Goal: Task Accomplishment & Management: Complete application form

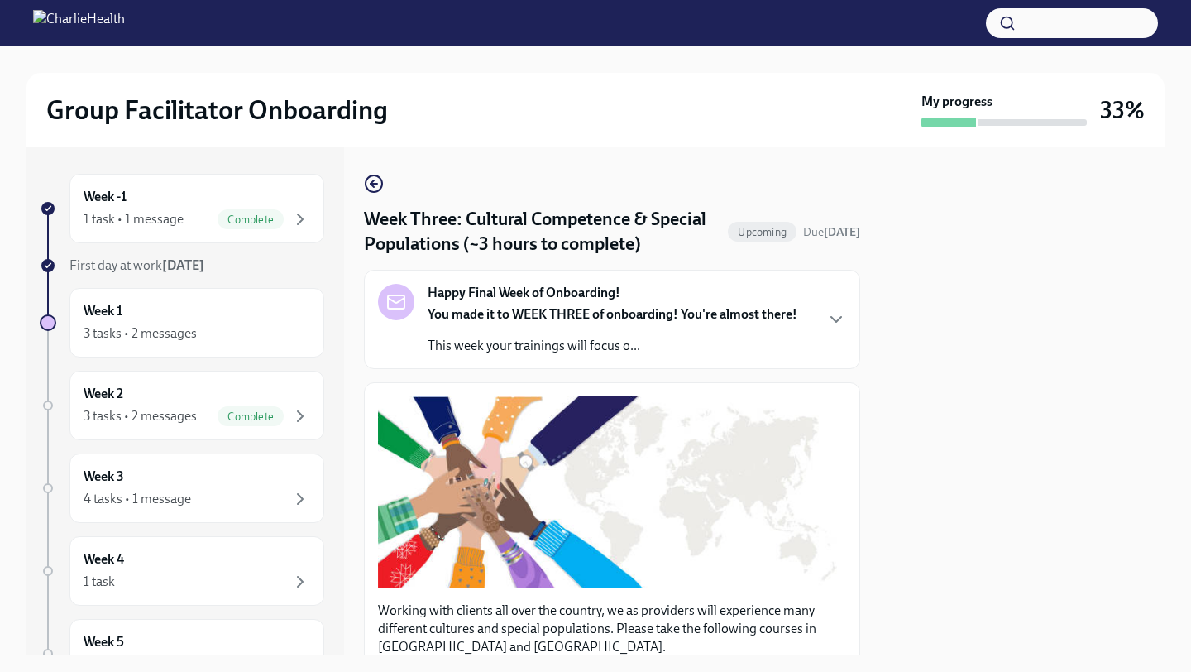
scroll to position [1016, 0]
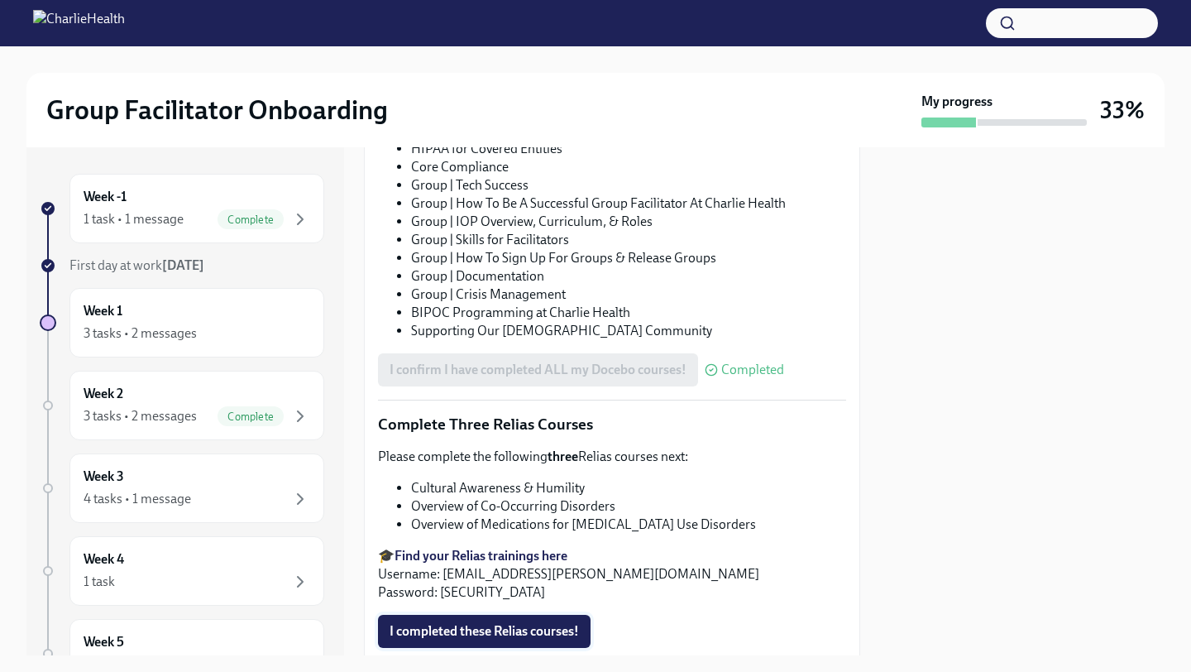
click at [536, 625] on span "I completed these Relias courses!" at bounding box center [484, 631] width 189 height 17
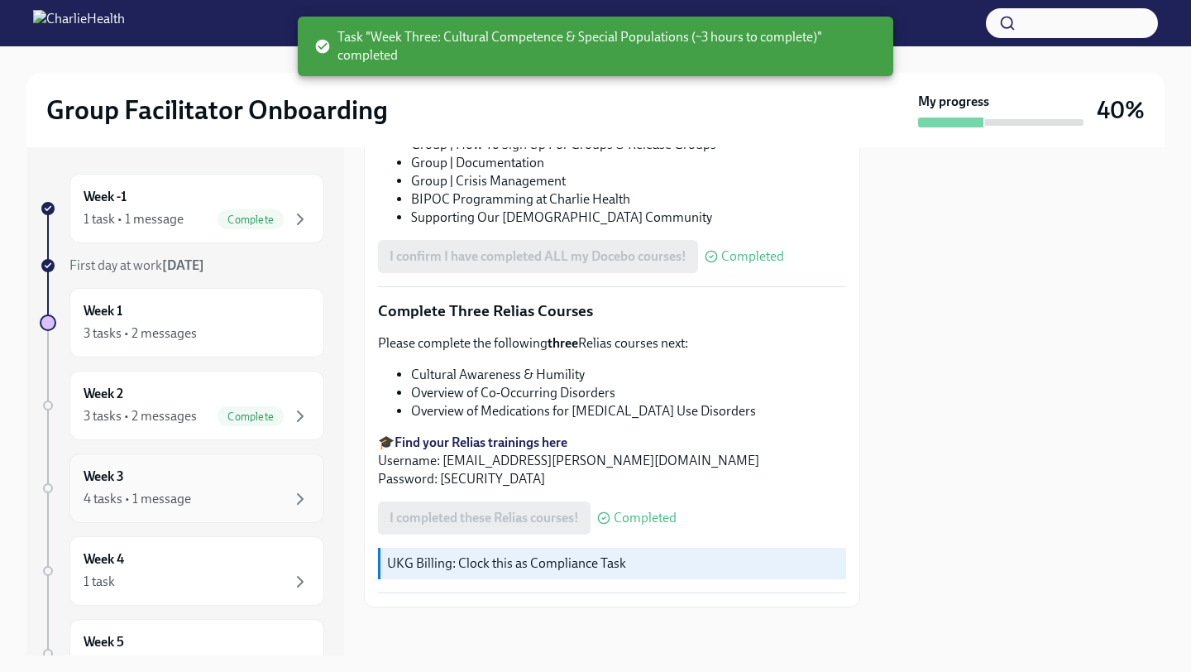
click at [269, 489] on div "4 tasks • 1 message" at bounding box center [197, 499] width 227 height 20
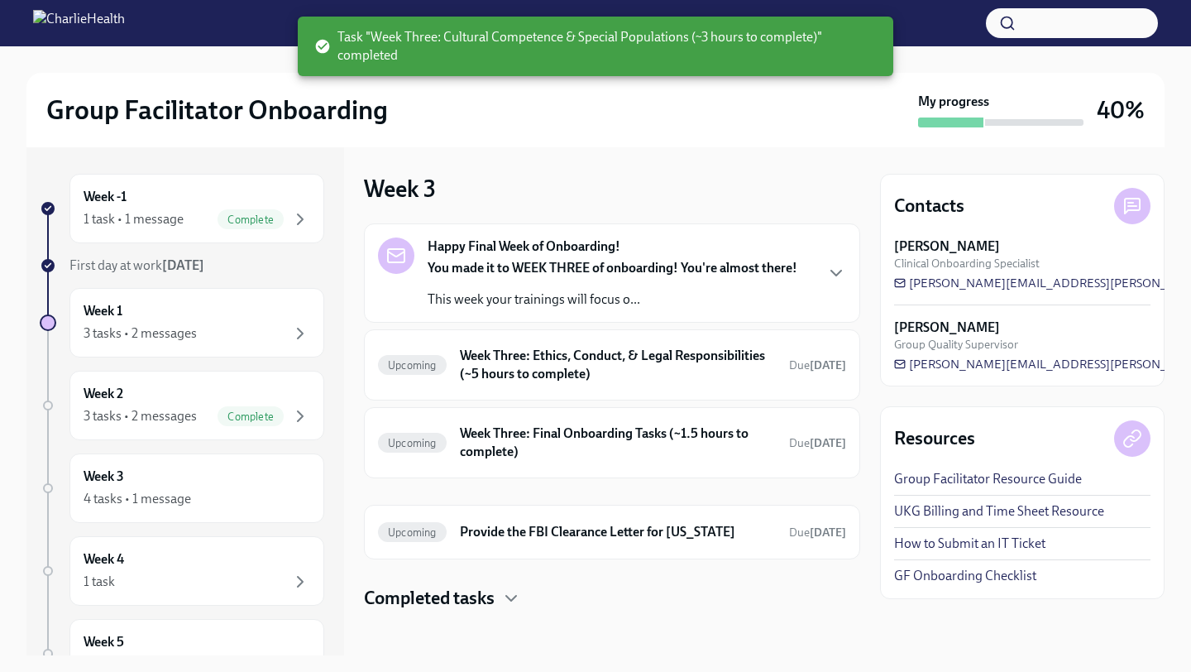
click at [269, 489] on div "4 tasks • 1 message" at bounding box center [197, 499] width 227 height 20
click at [564, 449] on h6 "Week Three: Final Onboarding Tasks (~1.5 hours to complete)" at bounding box center [618, 442] width 316 height 36
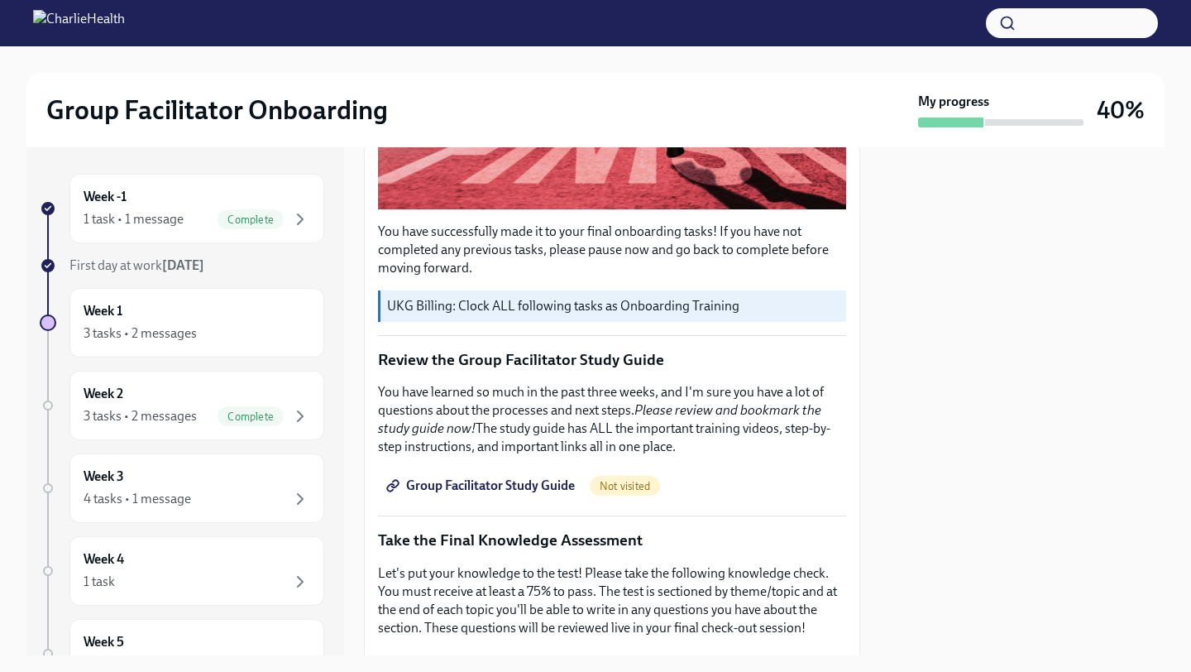
scroll to position [497, 0]
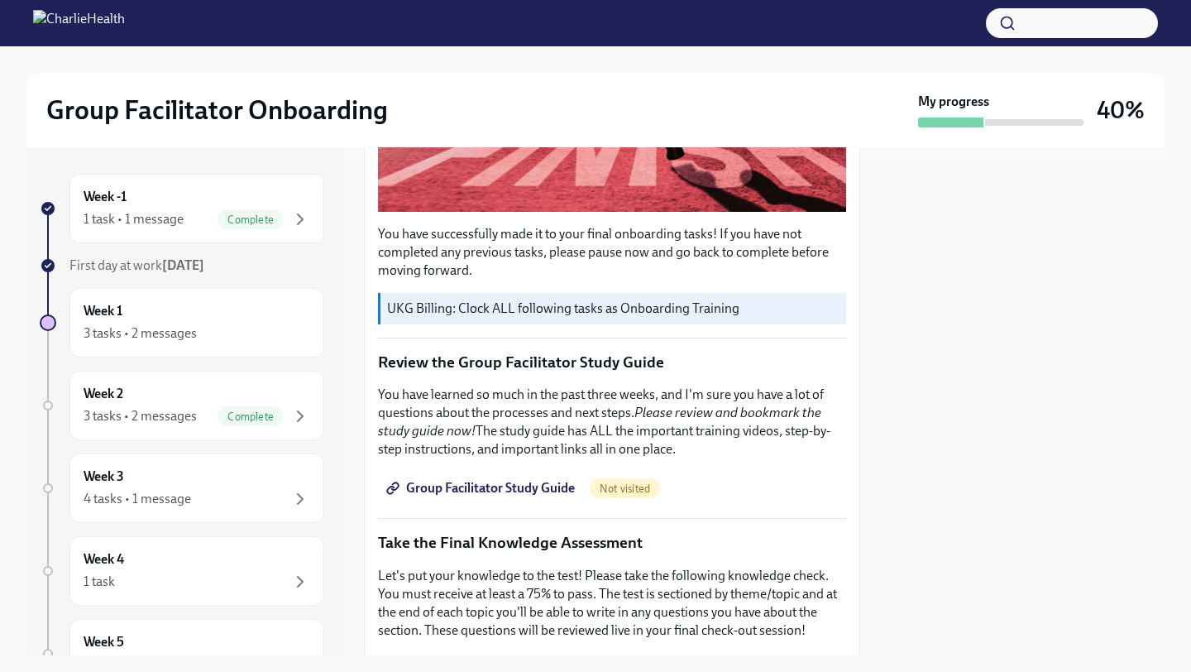
click at [528, 481] on span "Group Facilitator Study Guide" at bounding box center [482, 488] width 185 height 17
click at [846, 342] on div "You have successfully made it to your final onboarding tasks! If you have not c…" at bounding box center [612, 674] width 496 height 1579
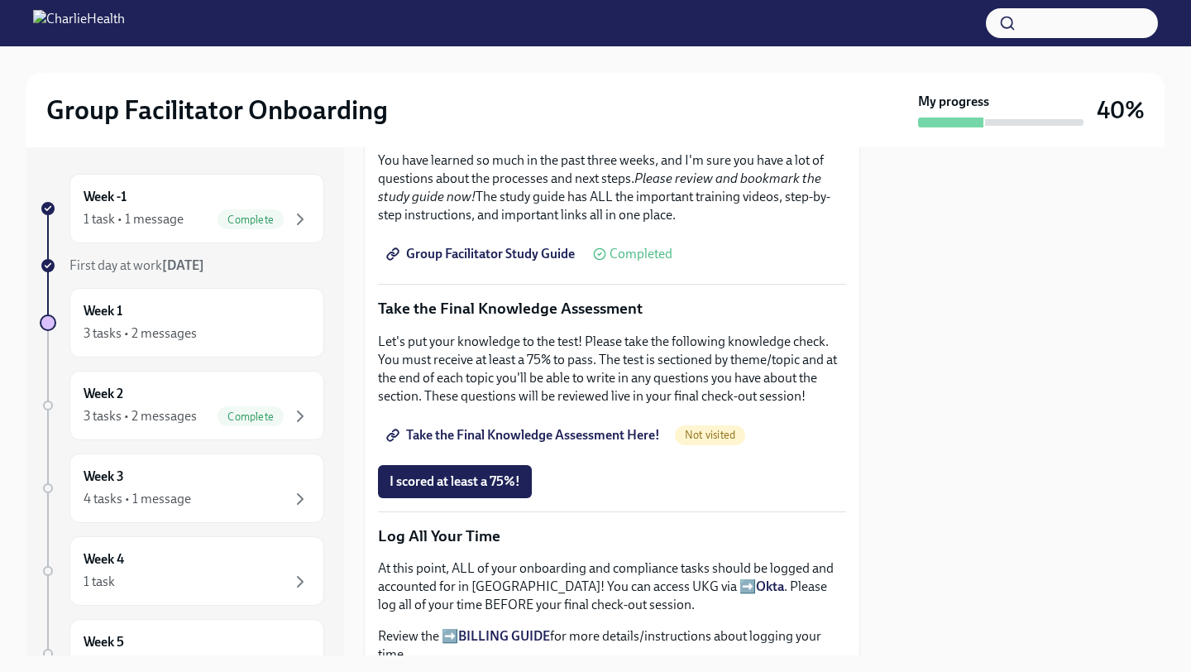
scroll to position [722, 0]
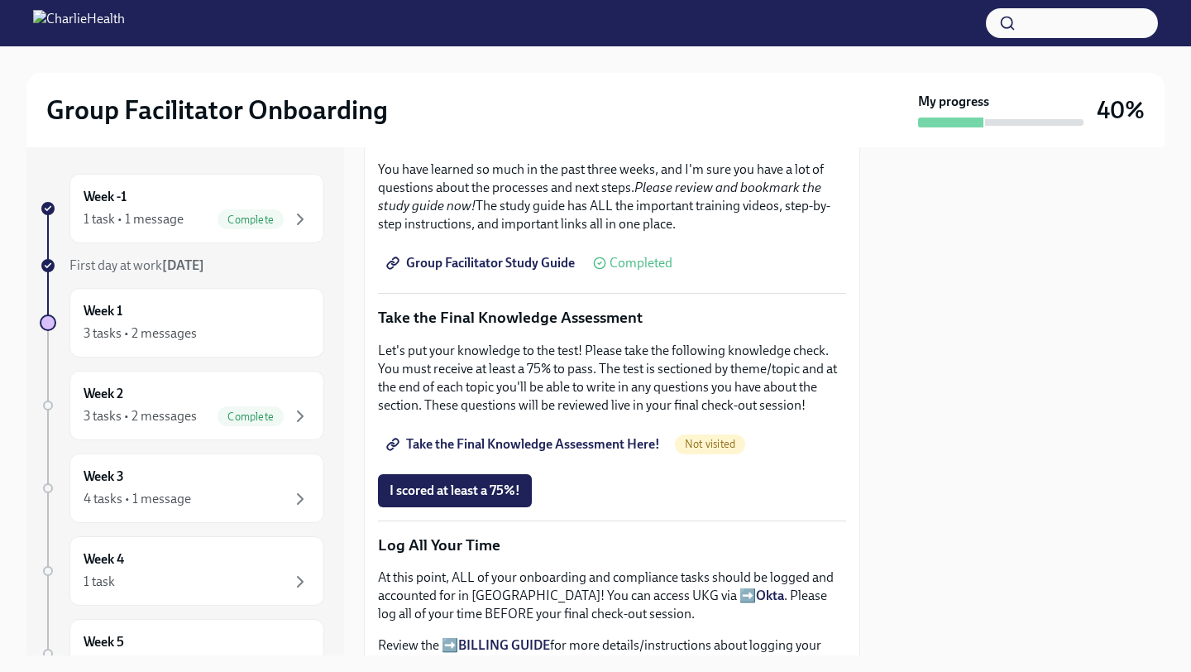
click at [611, 440] on span "Take the Final Knowledge Assessment Here!" at bounding box center [525, 444] width 270 height 17
click at [497, 482] on span "I scored at least a 75%!" at bounding box center [455, 490] width 131 height 17
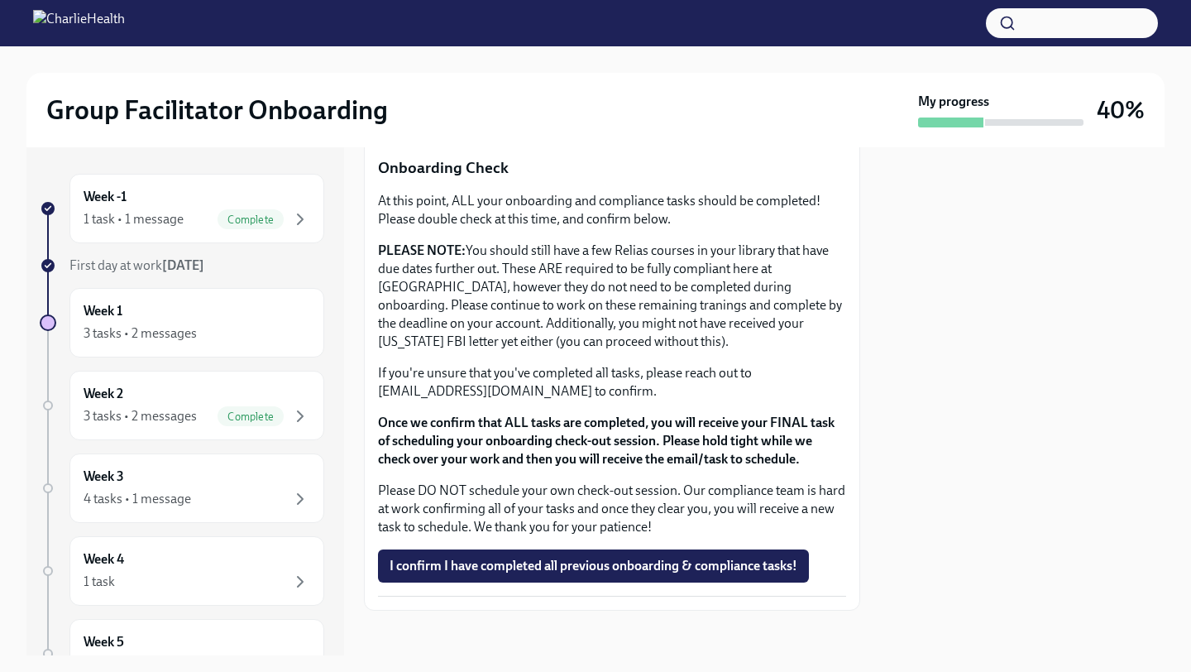
scroll to position [1231, 0]
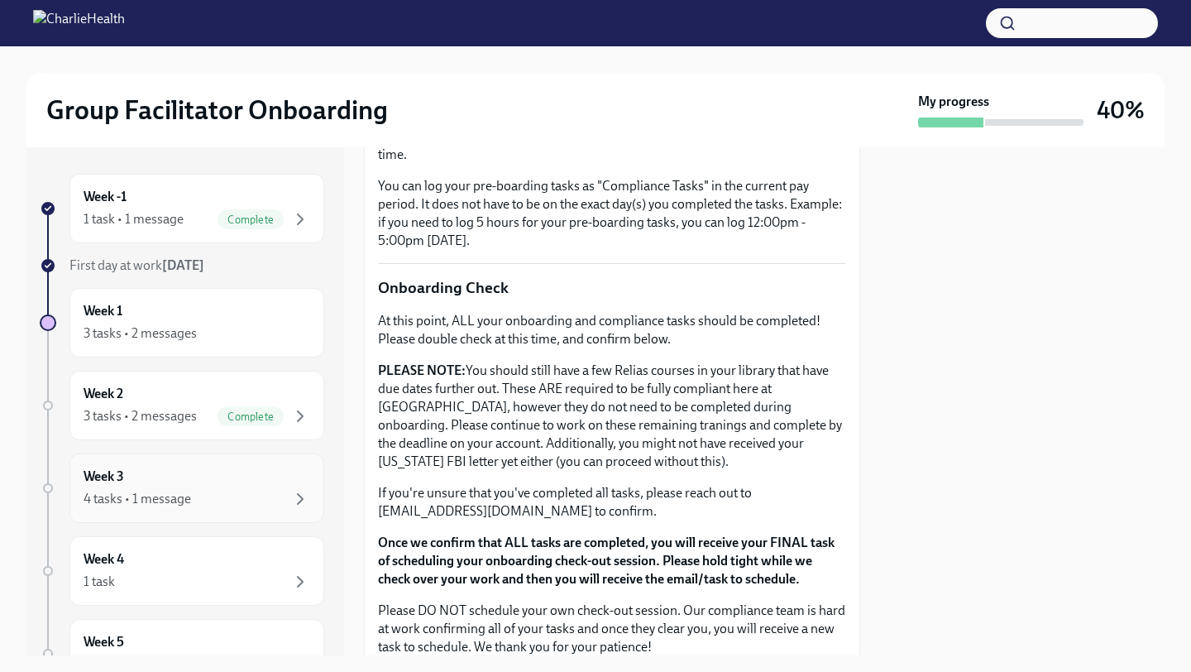
click at [263, 476] on div "Week 3 4 tasks • 1 message" at bounding box center [197, 487] width 227 height 41
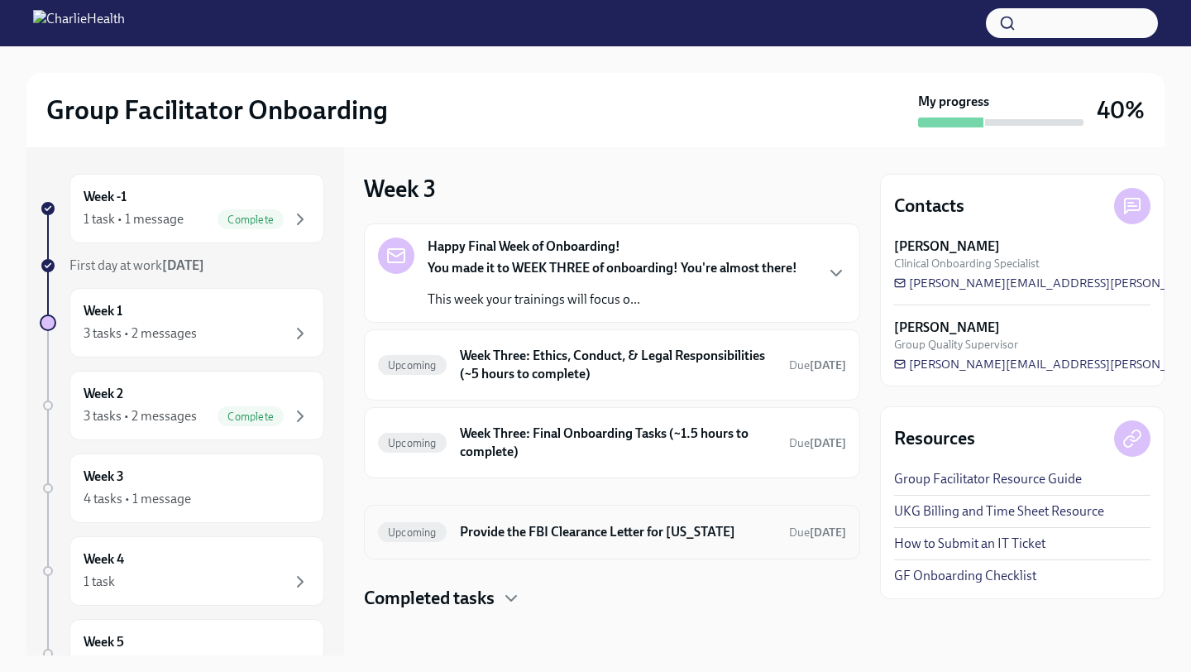
click at [490, 528] on h6 "Provide the FBI Clearance Letter for [US_STATE]" at bounding box center [618, 532] width 316 height 18
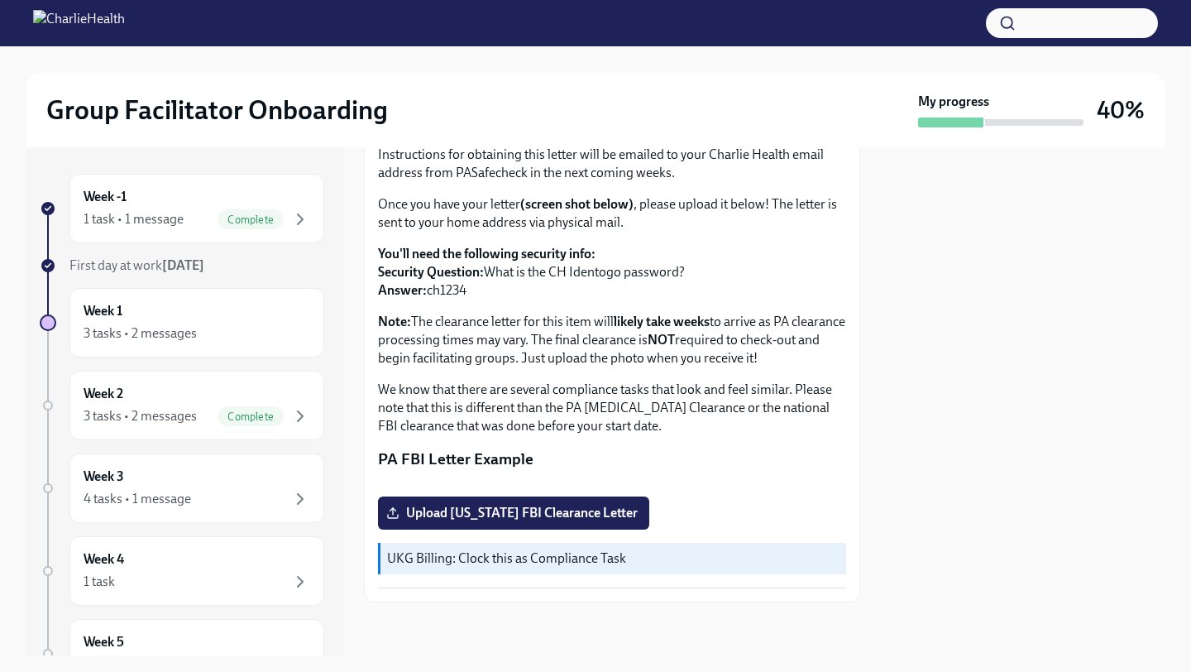
scroll to position [296, 0]
click at [290, 490] on icon "button" at bounding box center [300, 499] width 20 height 20
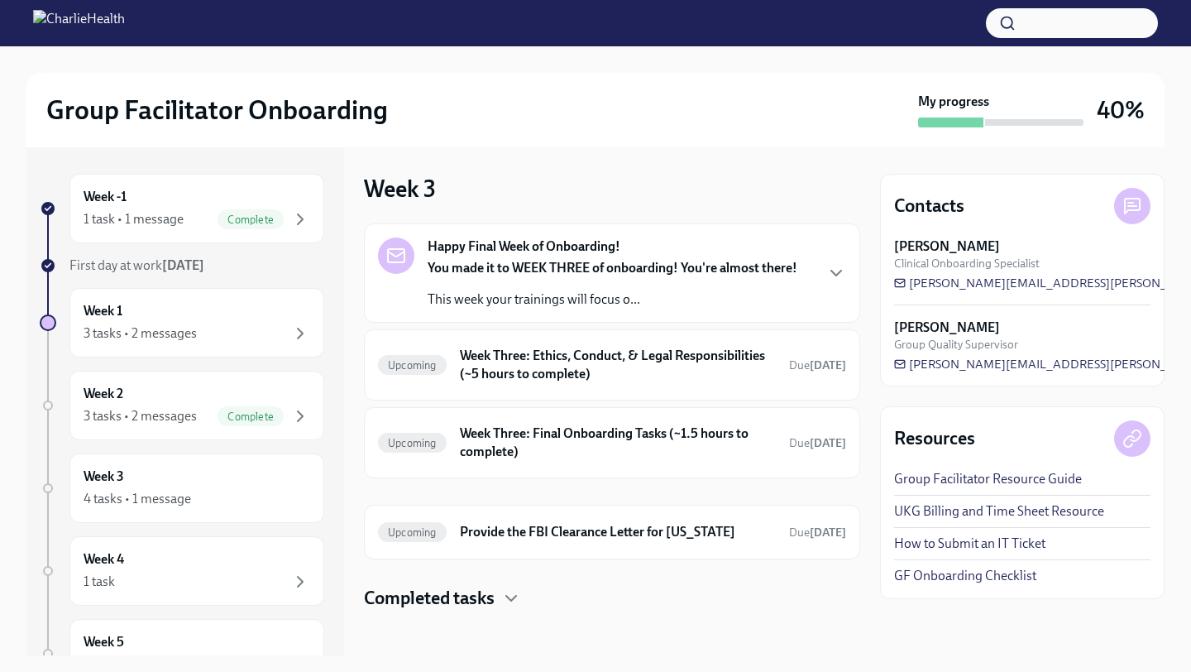
click at [586, 284] on div "You made it to WEEK THREE of onboarding! You're almost there! This week your tr…" at bounding box center [613, 284] width 370 height 50
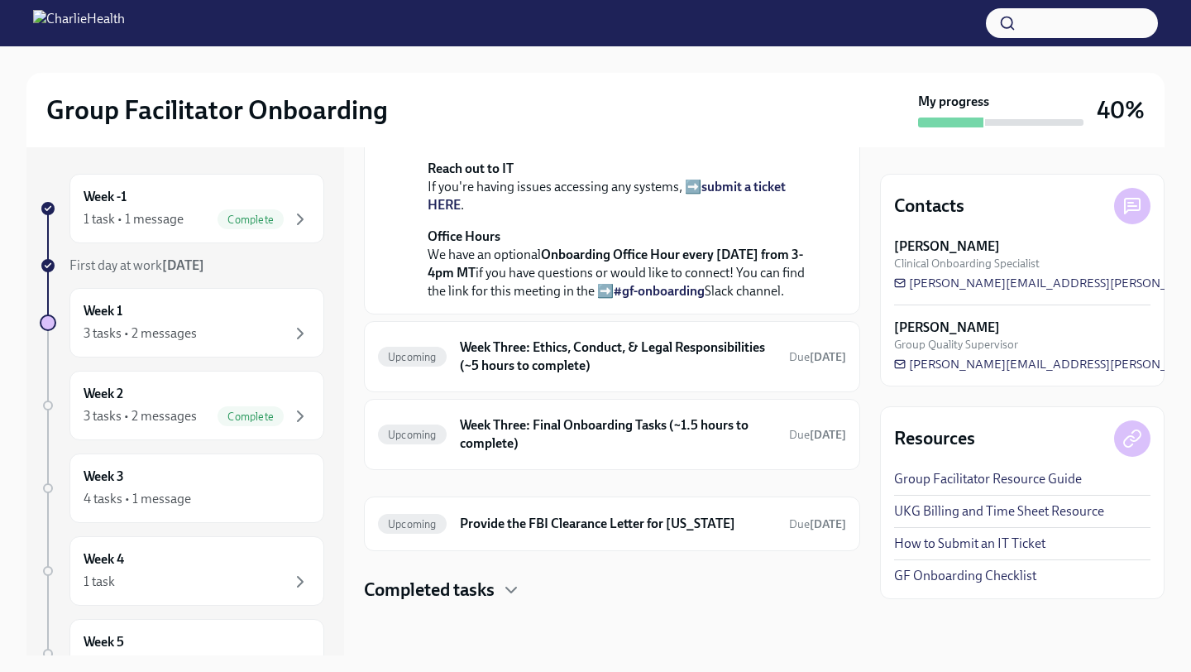
scroll to position [666, 0]
click at [714, 352] on h6 "Week Three: Ethics, Conduct, & Legal Responsibilities (~5 hours to complete)" at bounding box center [618, 356] width 316 height 36
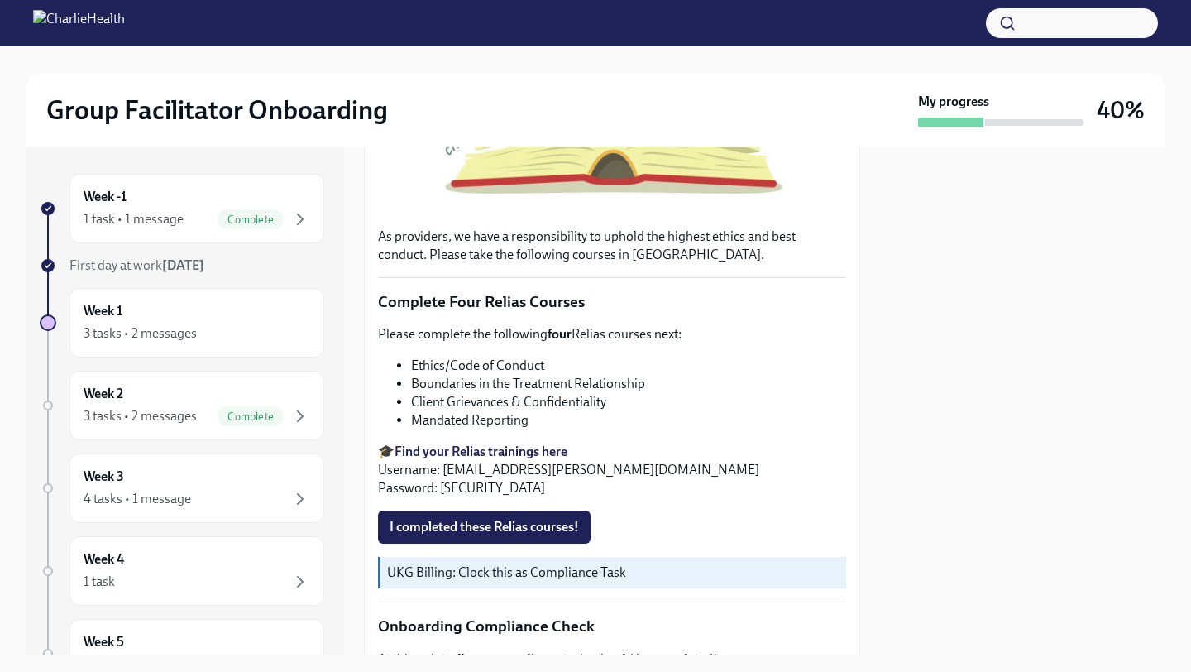
scroll to position [512, 0]
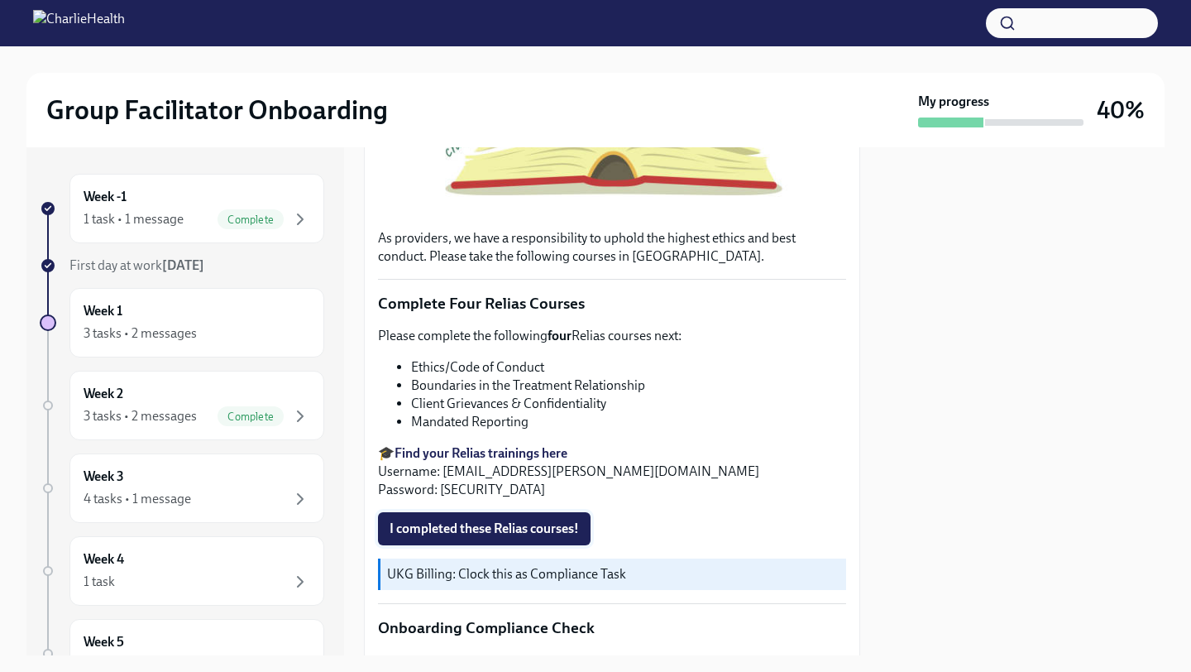
click at [463, 520] on span "I completed these Relias courses!" at bounding box center [484, 528] width 189 height 17
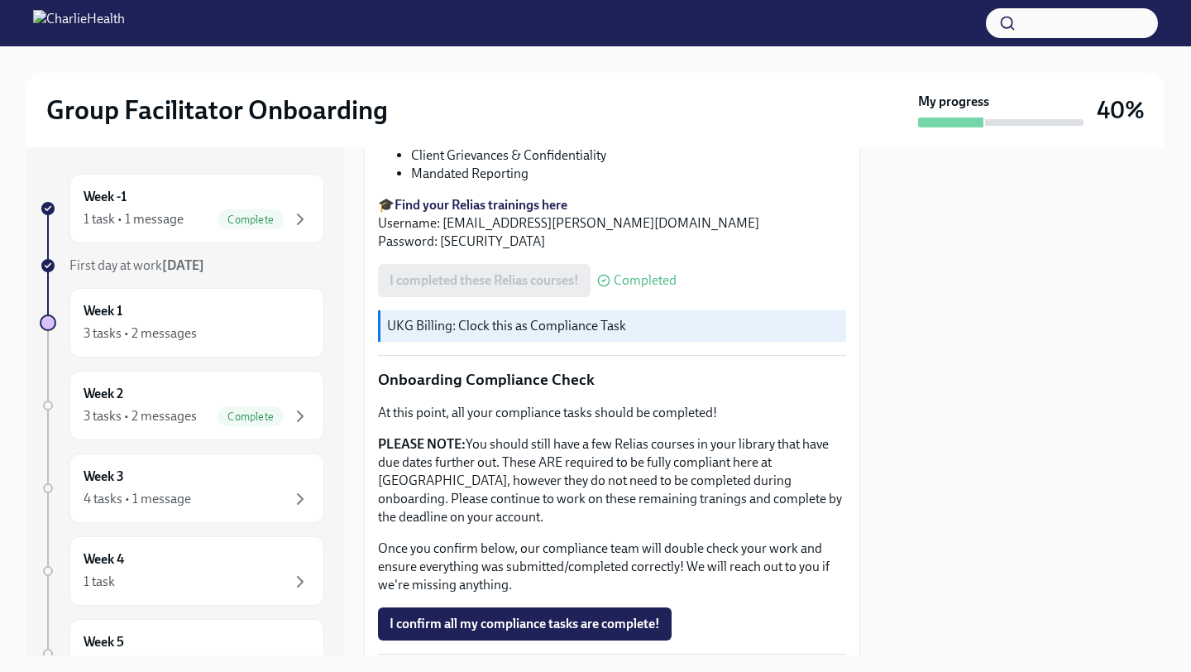
scroll to position [817, 0]
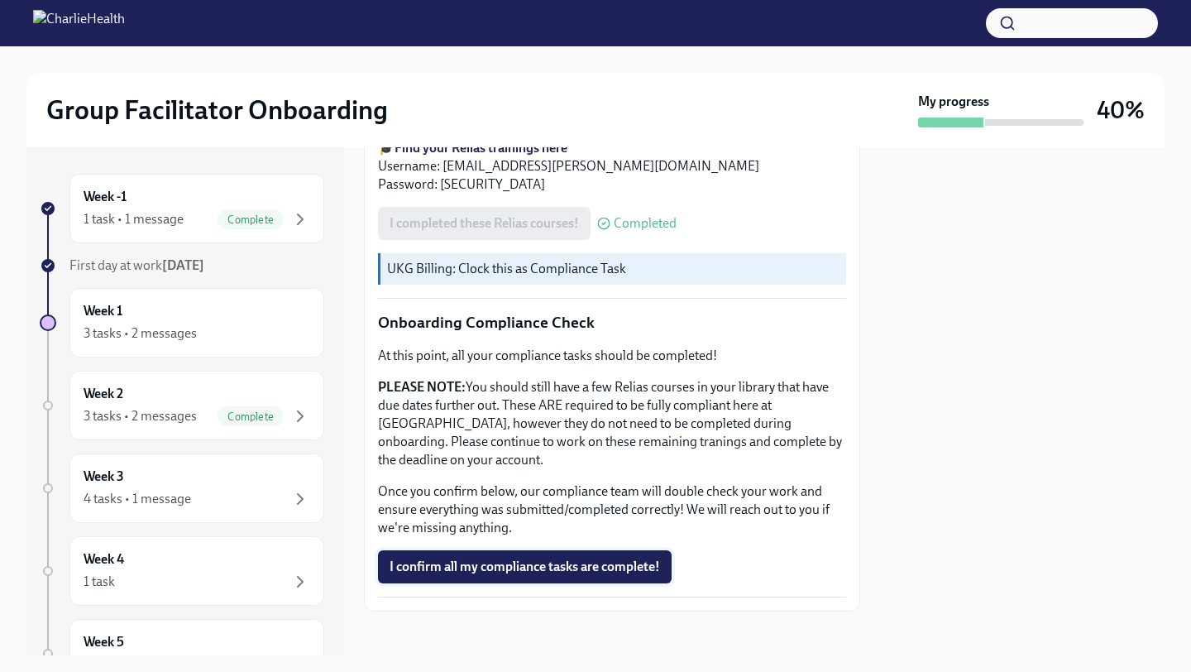
click at [526, 550] on button "I confirm all my compliance tasks are complete!" at bounding box center [525, 566] width 294 height 33
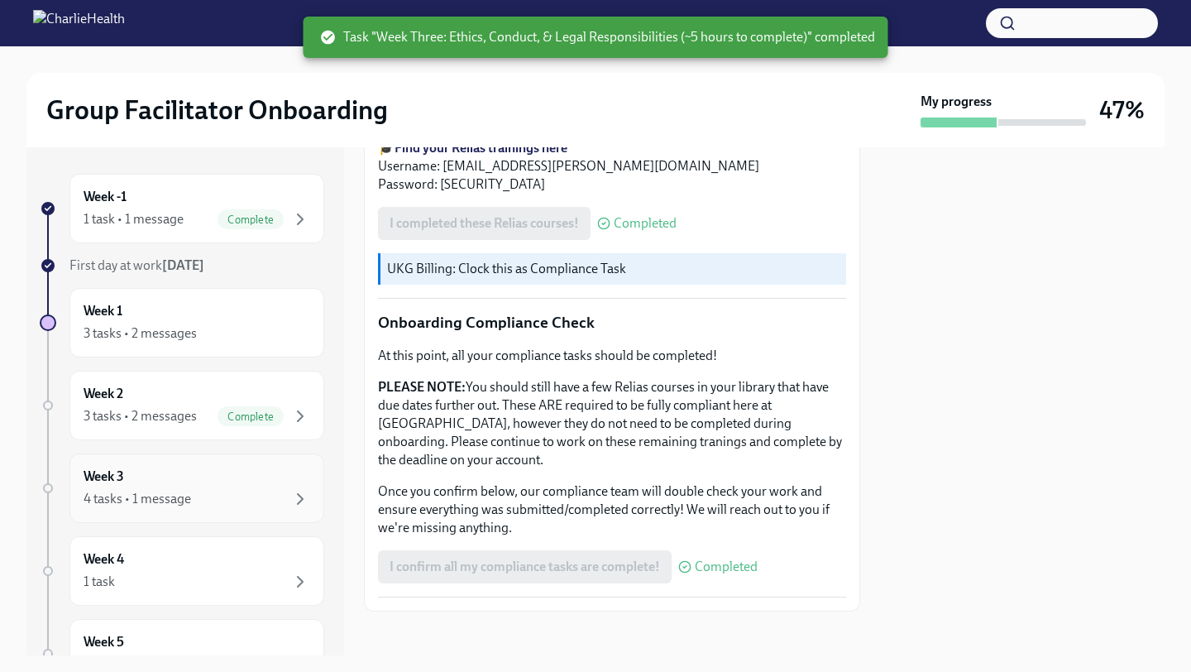
click at [269, 492] on div "4 tasks • 1 message" at bounding box center [197, 499] width 227 height 20
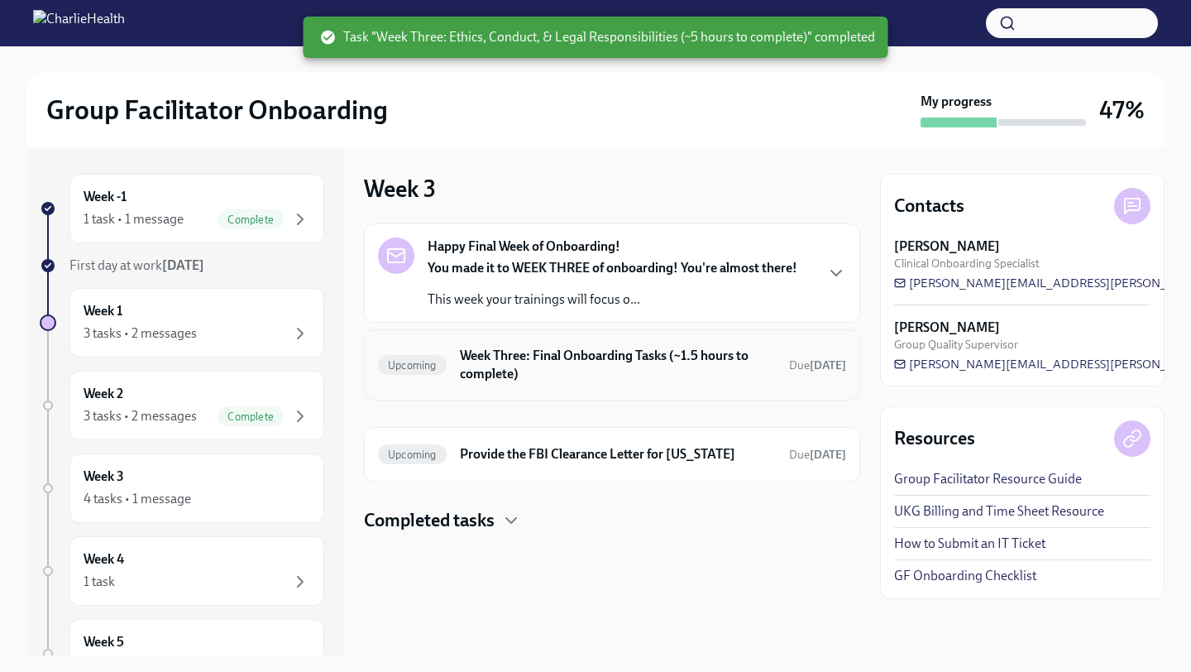
click at [667, 366] on h6 "Week Three: Final Onboarding Tasks (~1.5 hours to complete)" at bounding box center [618, 365] width 316 height 36
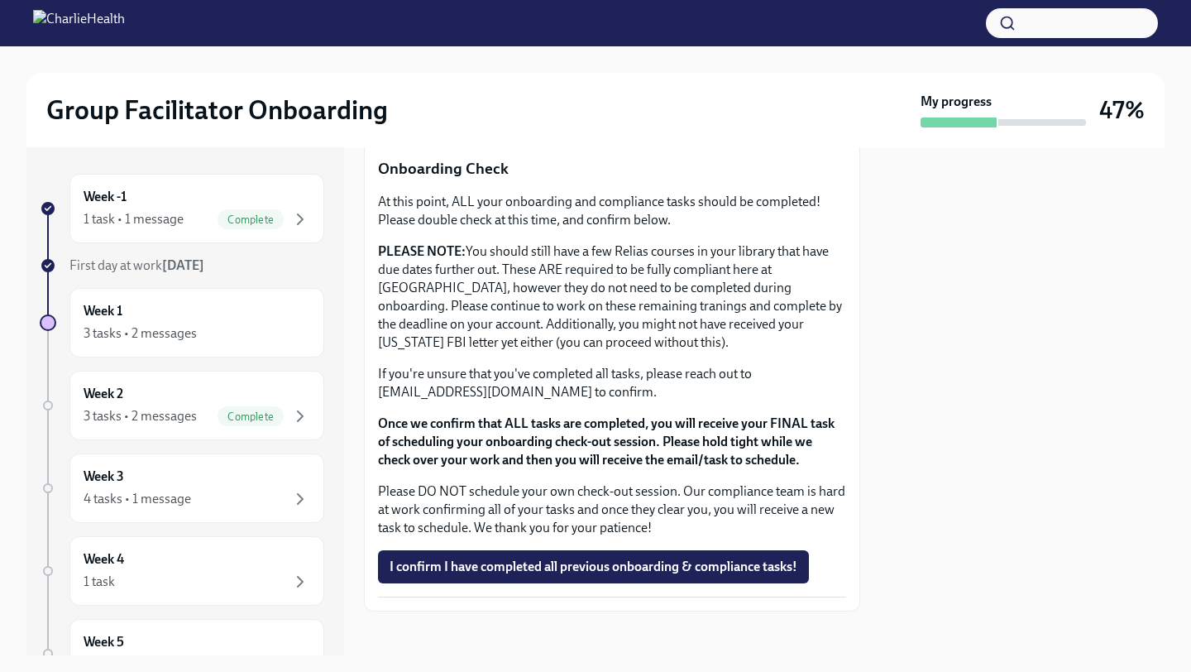
scroll to position [1348, 0]
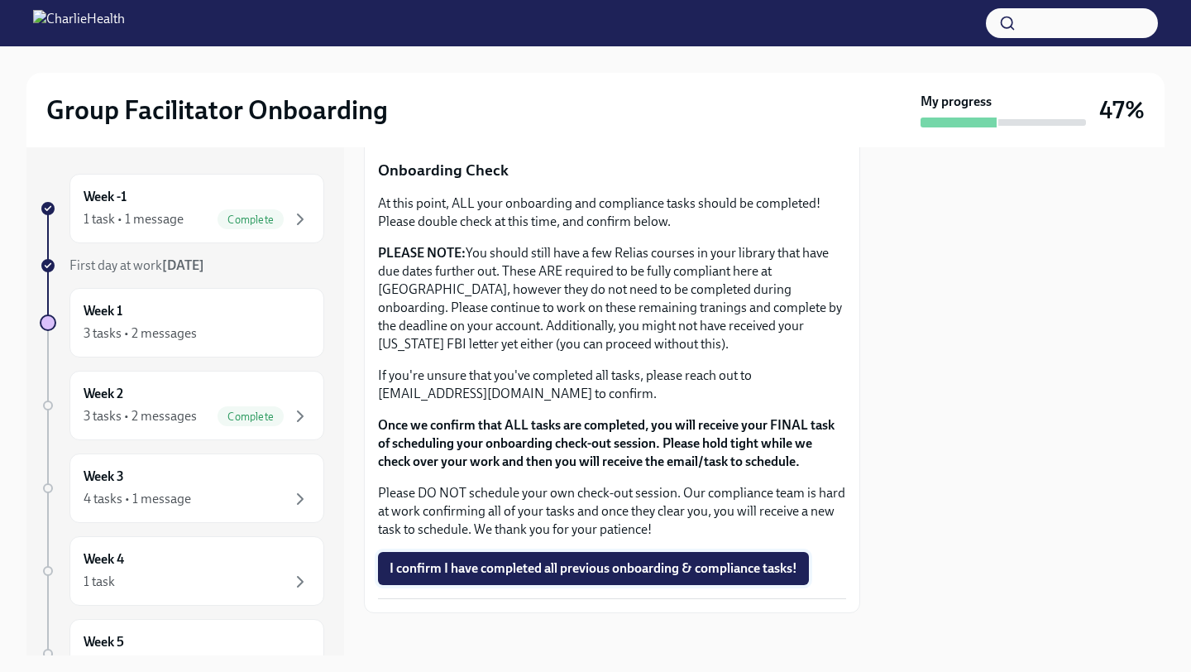
click at [756, 567] on span "I confirm I have completed all previous onboarding & compliance tasks!" at bounding box center [594, 568] width 408 height 17
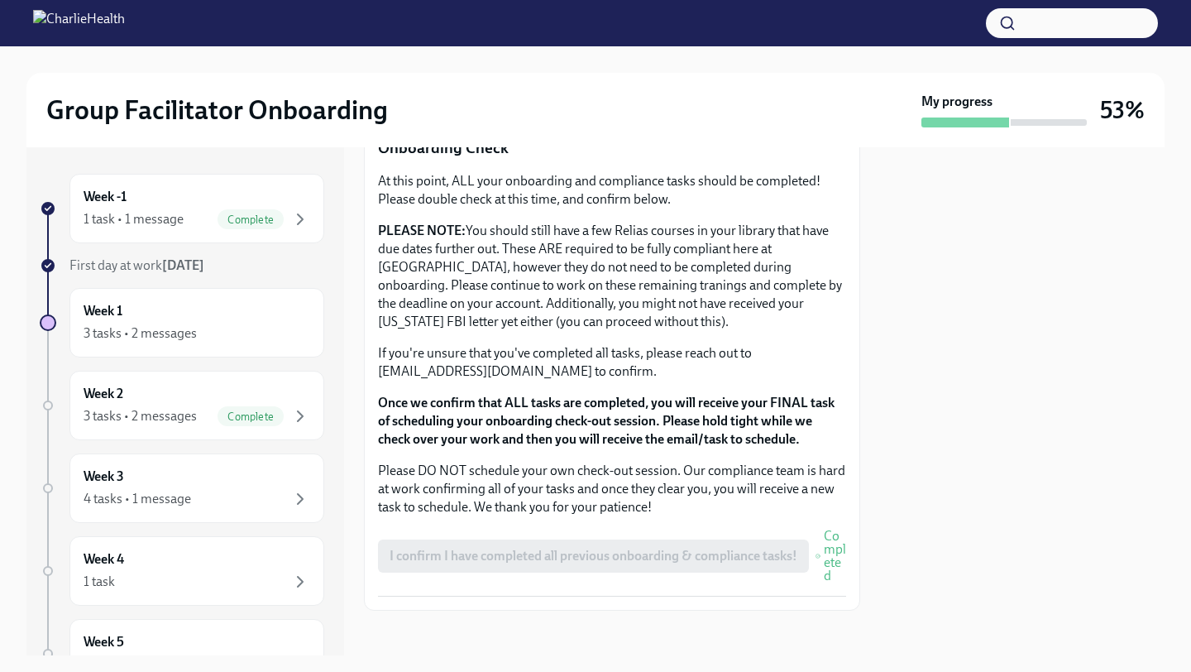
scroll to position [0, 0]
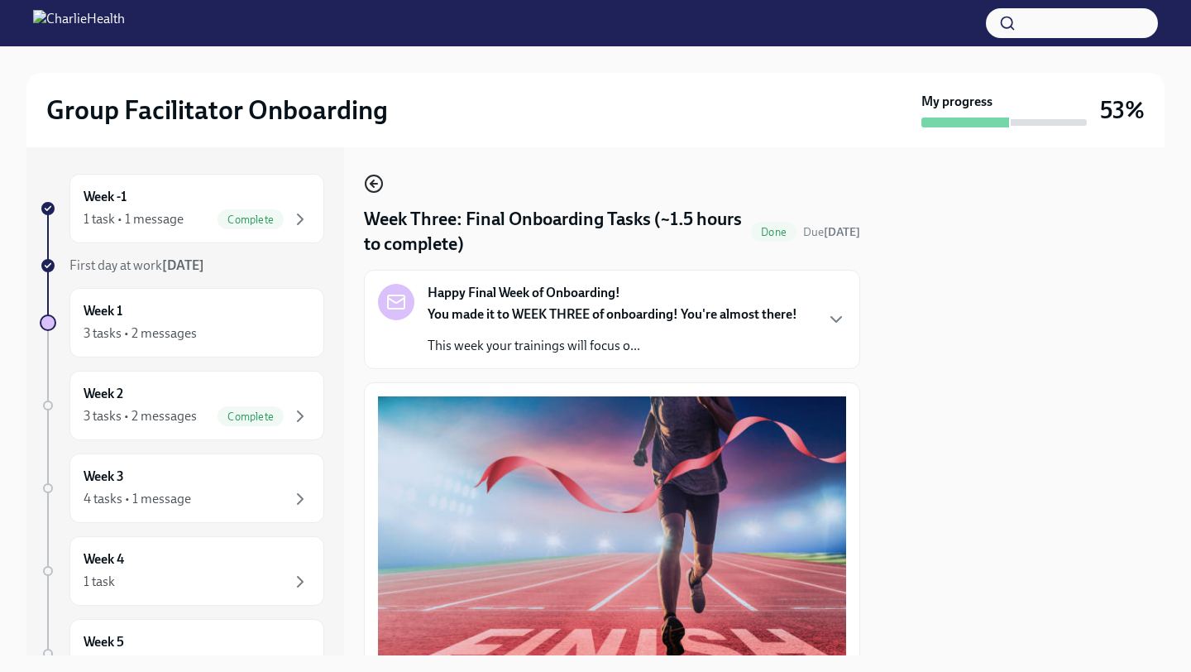
click at [376, 187] on icon "button" at bounding box center [374, 184] width 20 height 20
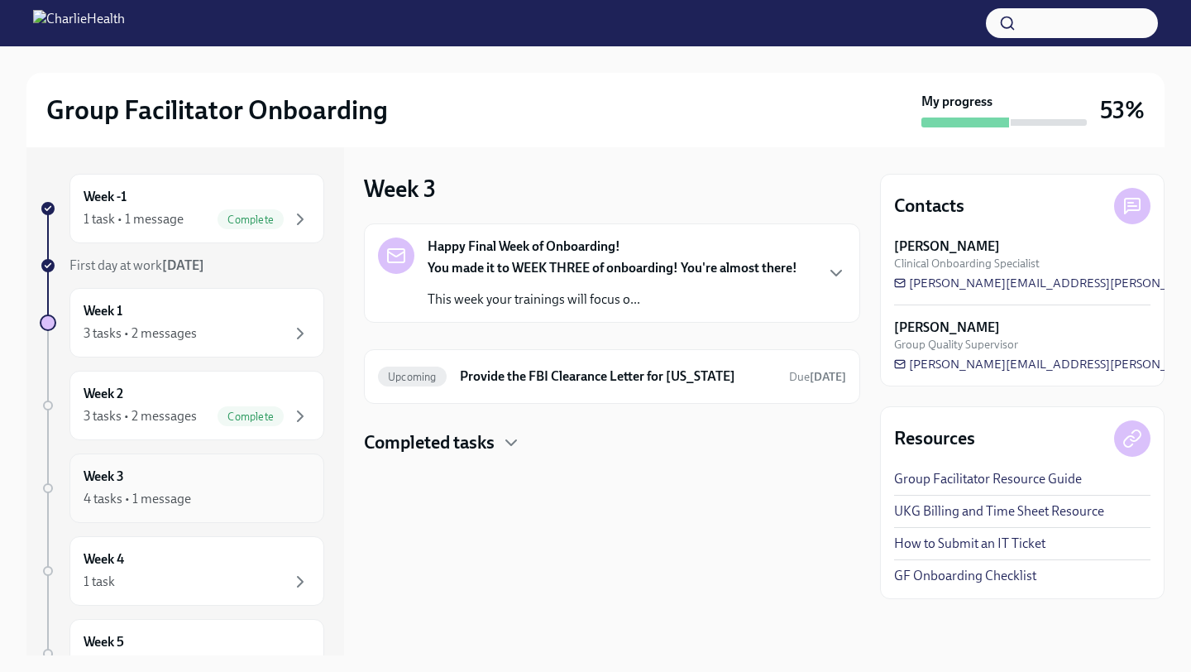
click at [284, 481] on div "Week 3 4 tasks • 1 message" at bounding box center [197, 487] width 227 height 41
click at [261, 483] on div "Week 3 4 tasks • 1 message" at bounding box center [197, 487] width 227 height 41
click at [444, 450] on h4 "Completed tasks" at bounding box center [429, 442] width 131 height 25
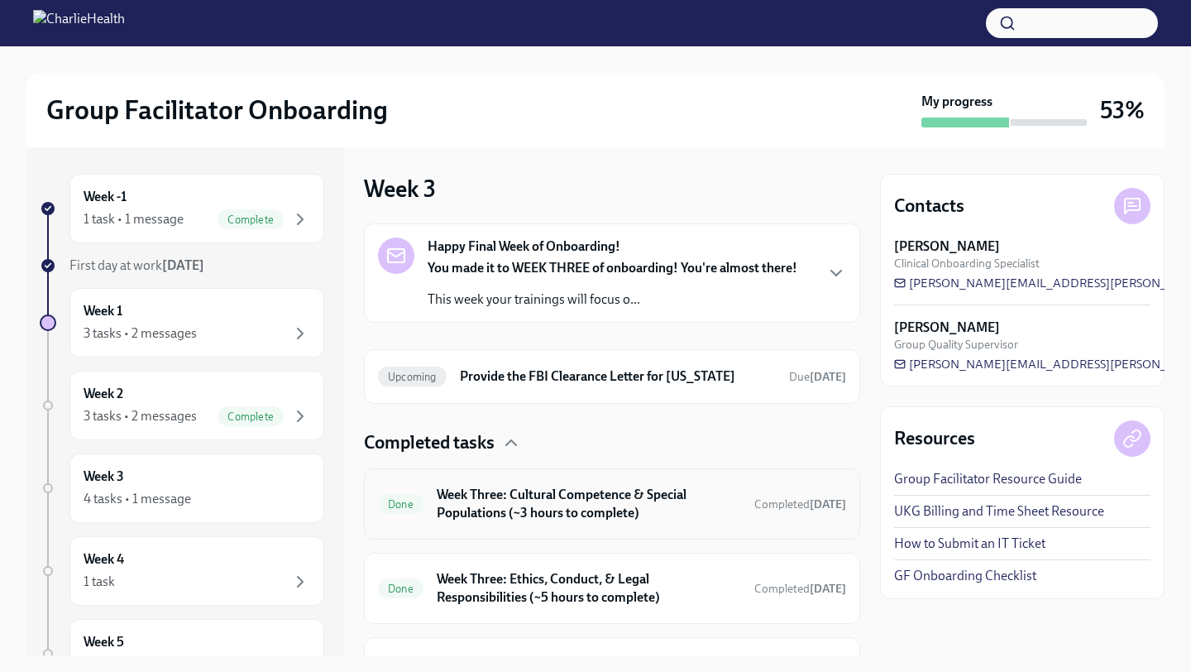
click at [505, 501] on h6 "Week Three: Cultural Competence & Special Populations (~3 hours to complete)" at bounding box center [589, 504] width 304 height 36
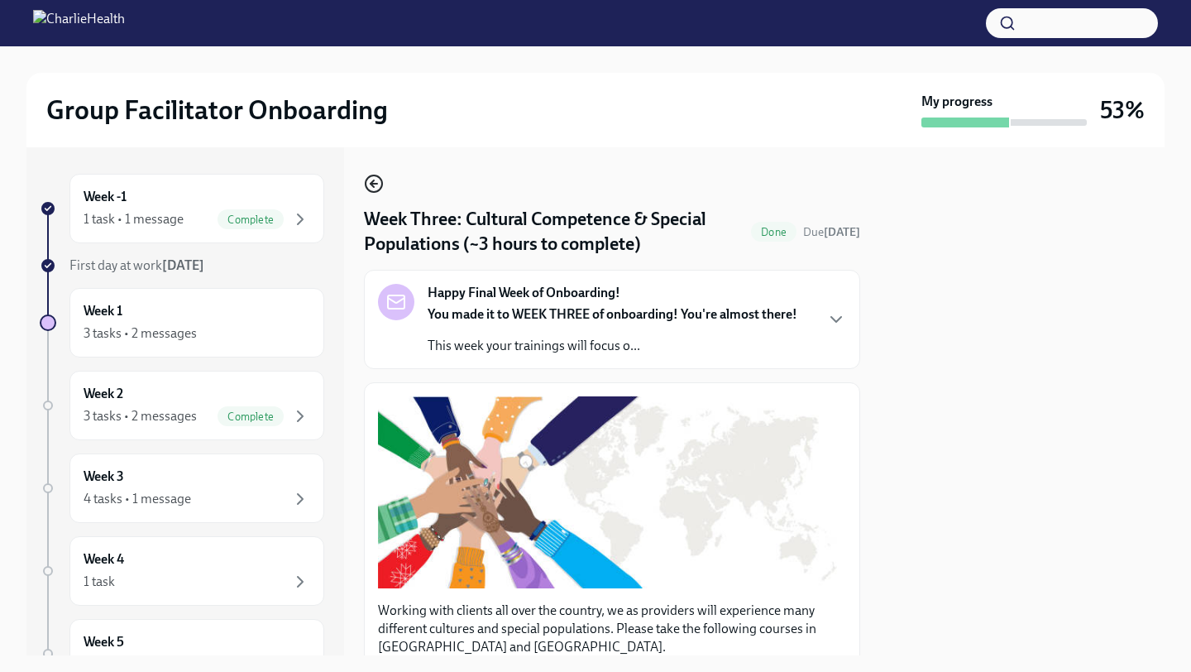
click at [374, 184] on icon "button" at bounding box center [374, 184] width 7 height 0
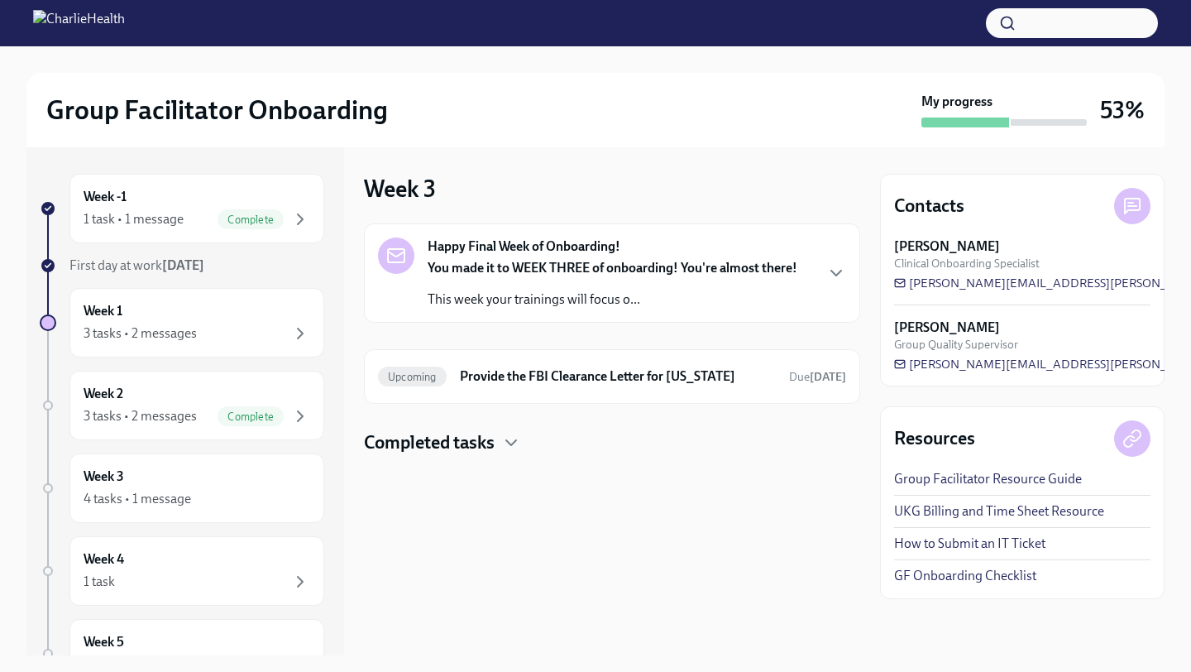
click at [491, 443] on h4 "Completed tasks" at bounding box center [429, 442] width 131 height 25
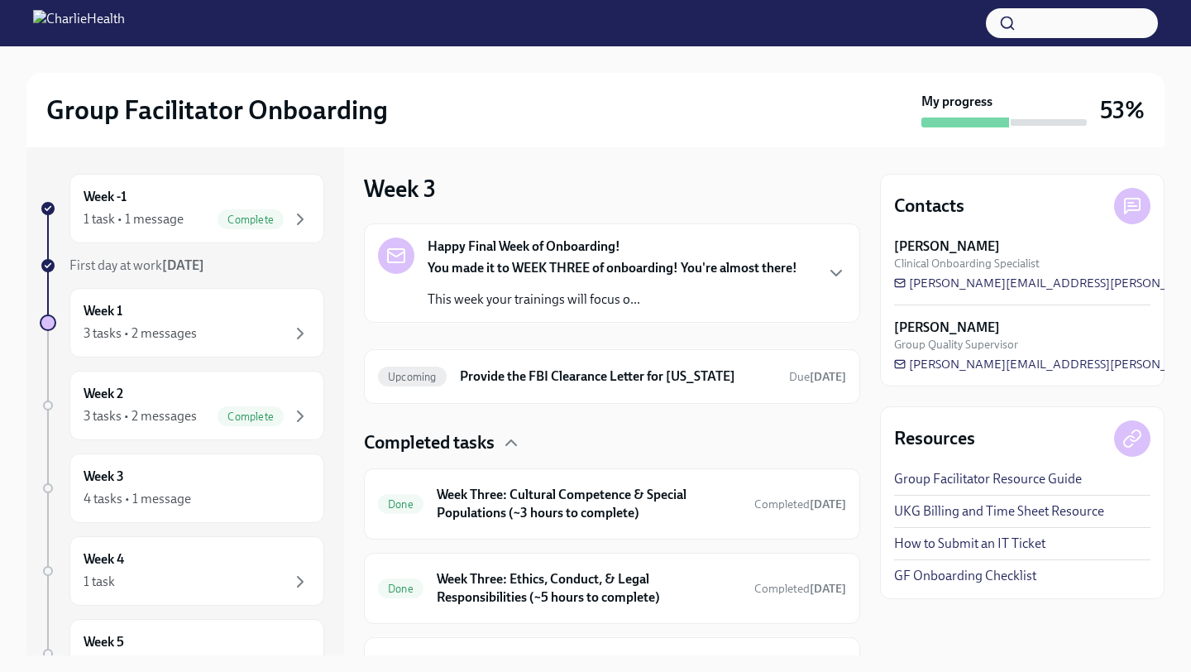
scroll to position [106, 0]
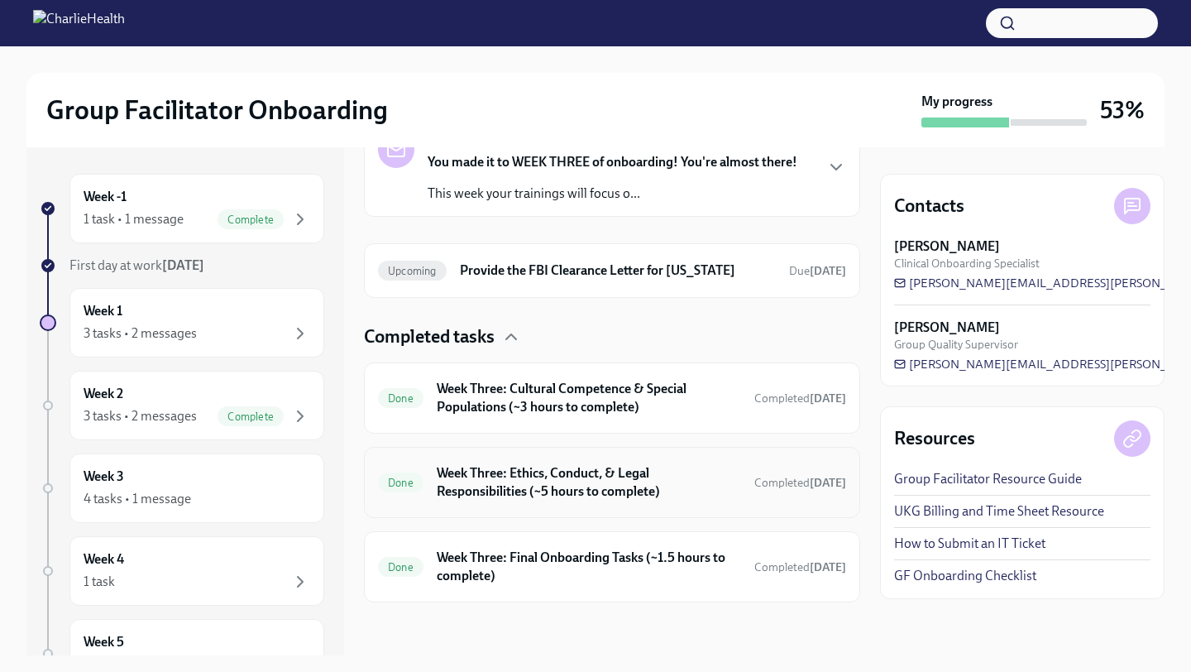
click at [650, 490] on h6 "Week Three: Ethics, Conduct, & Legal Responsibilities (~5 hours to complete)" at bounding box center [589, 482] width 304 height 36
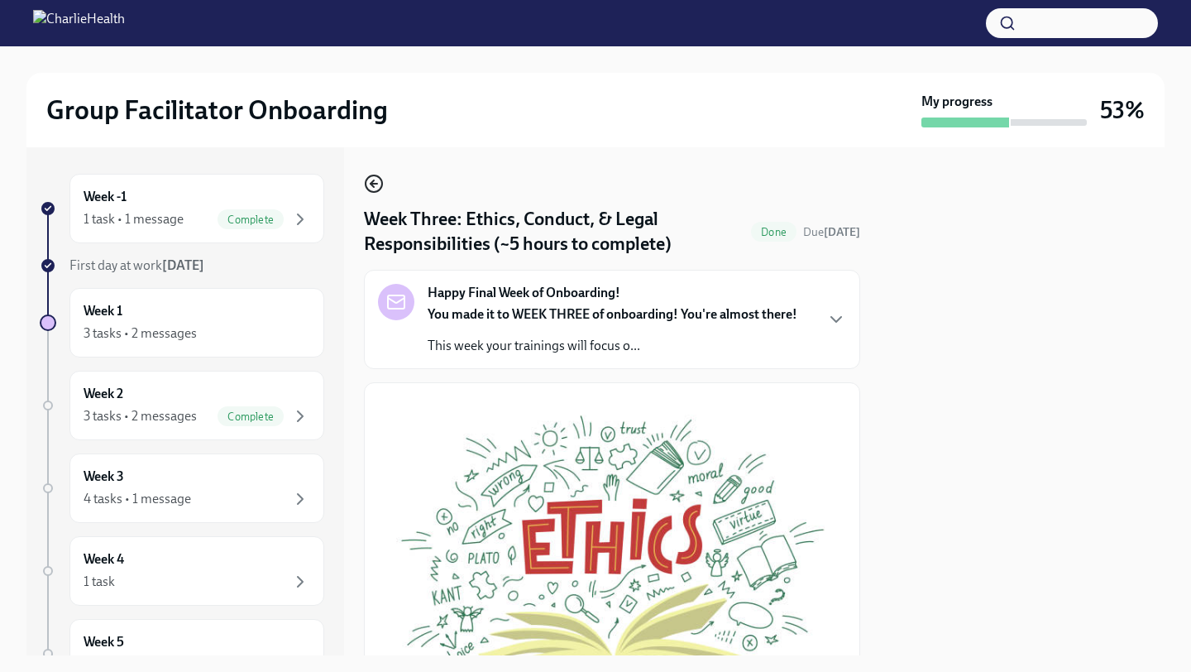
click at [376, 182] on icon "button" at bounding box center [374, 184] width 20 height 20
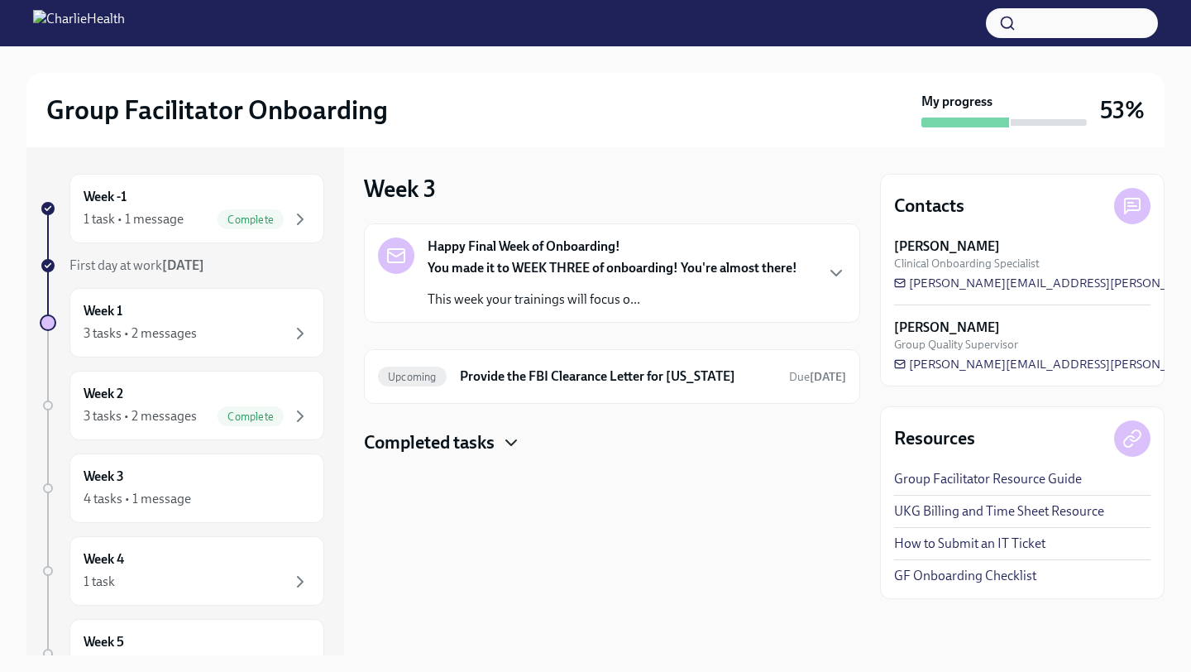
click at [509, 433] on icon "button" at bounding box center [511, 443] width 20 height 20
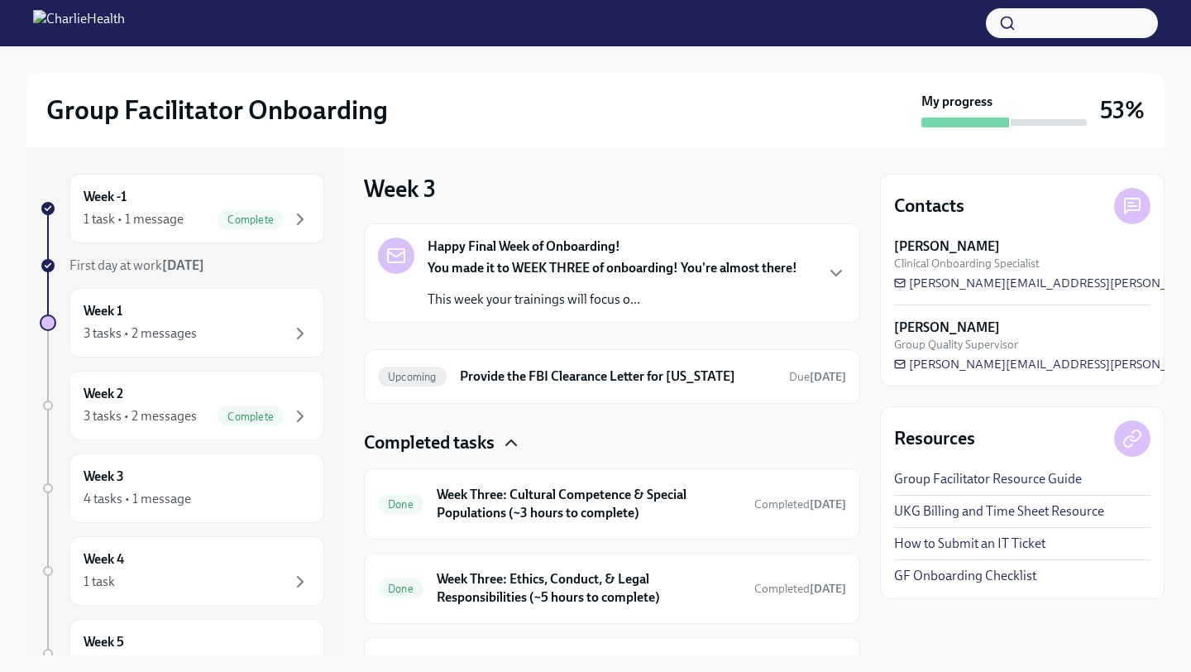
scroll to position [106, 0]
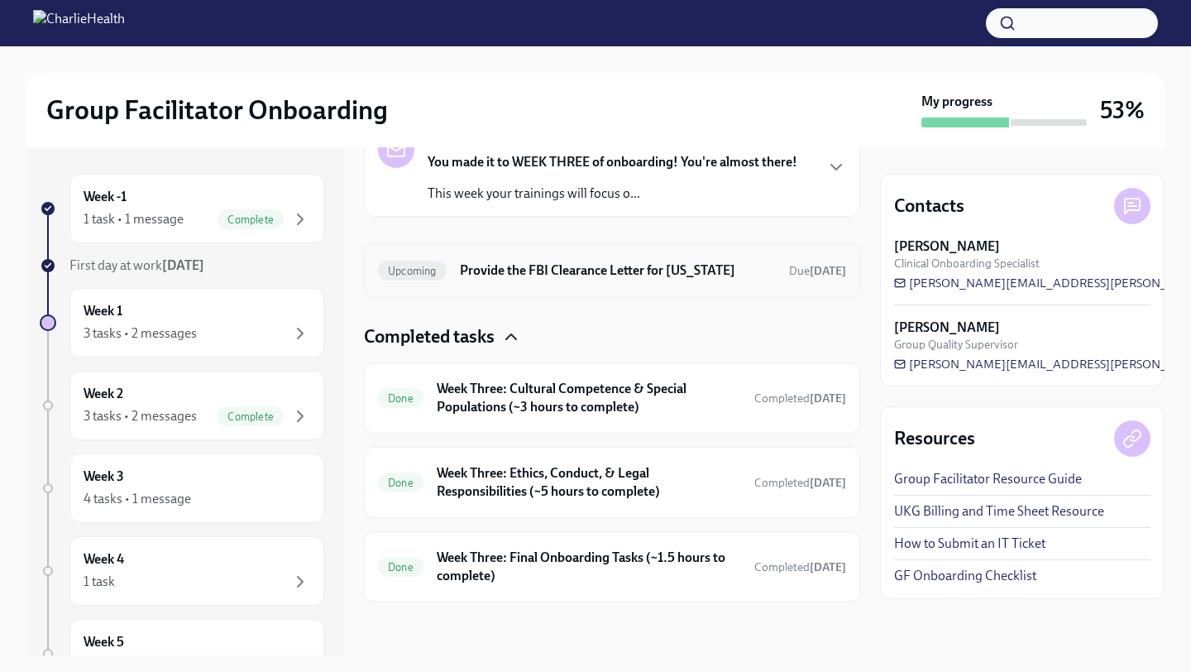
click at [652, 270] on h6 "Provide the FBI Clearance Letter for [US_STATE]" at bounding box center [618, 270] width 316 height 18
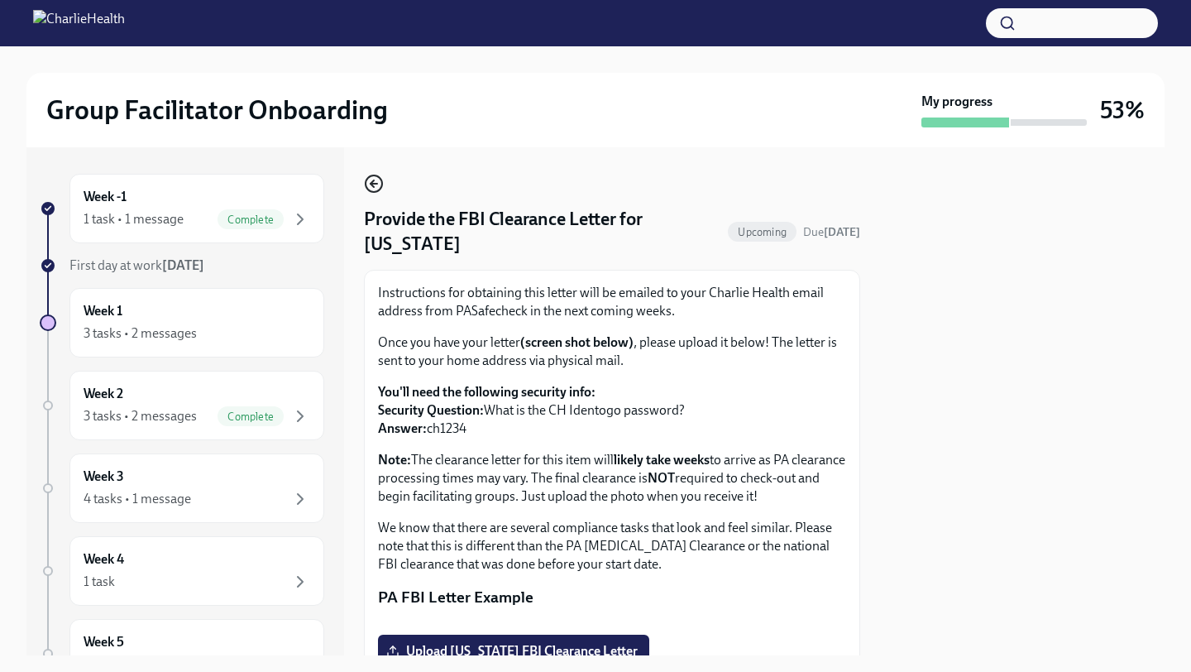
click at [376, 182] on icon "button" at bounding box center [374, 184] width 20 height 20
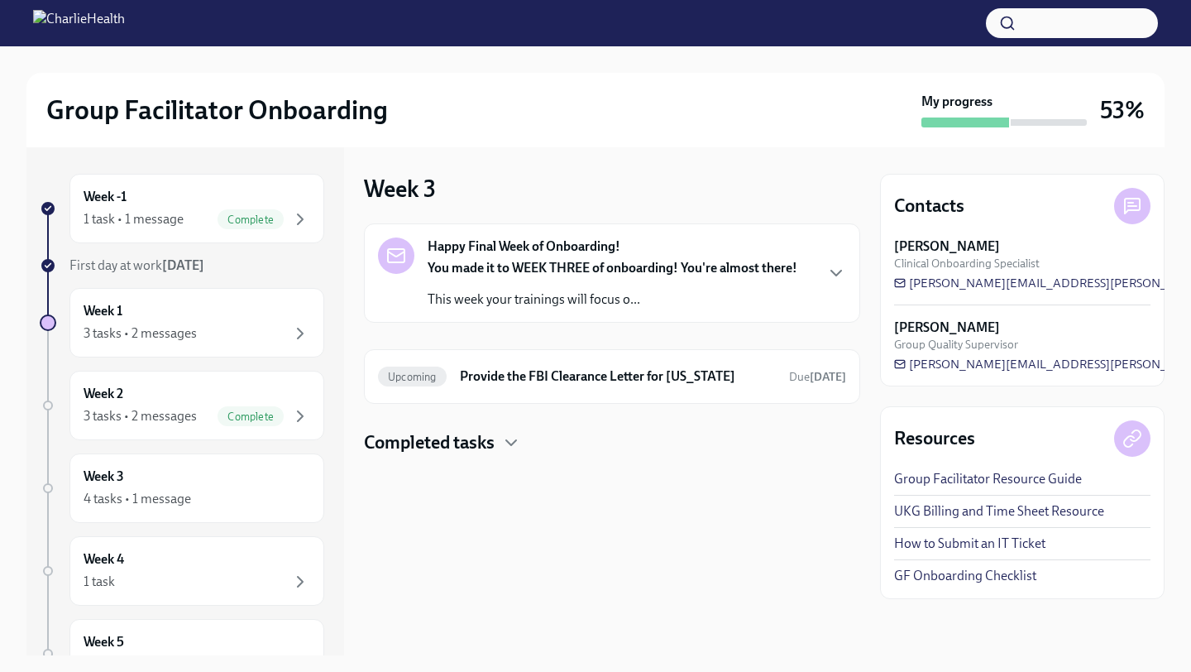
click at [470, 466] on div at bounding box center [612, 481] width 496 height 53
click at [468, 443] on h4 "Completed tasks" at bounding box center [429, 442] width 131 height 25
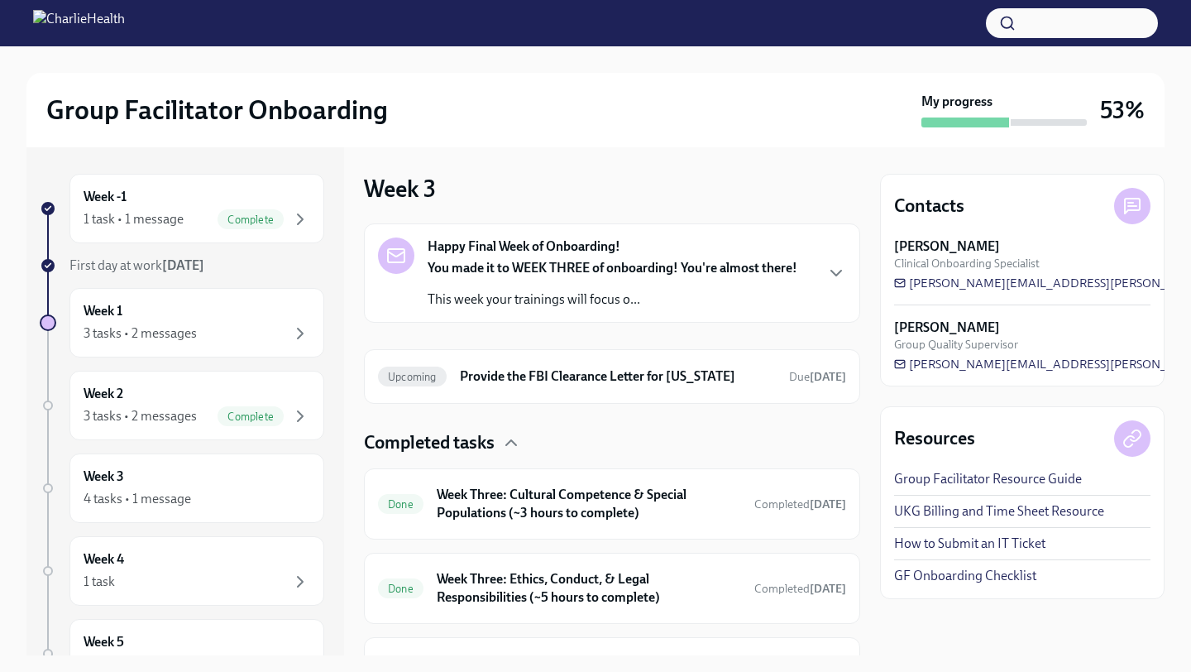
drag, startPoint x: 862, startPoint y: 348, endPoint x: 863, endPoint y: 419, distance: 71.1
click at [863, 419] on div "Week -1 1 task • 1 message Complete First day at work [DATE] Week 1 3 tasks • 2…" at bounding box center [595, 401] width 1138 height 508
click at [863, 423] on div "Week -1 1 task • 1 message Complete First day at work [DATE] Week 1 3 tasks • 2…" at bounding box center [595, 401] width 1138 height 508
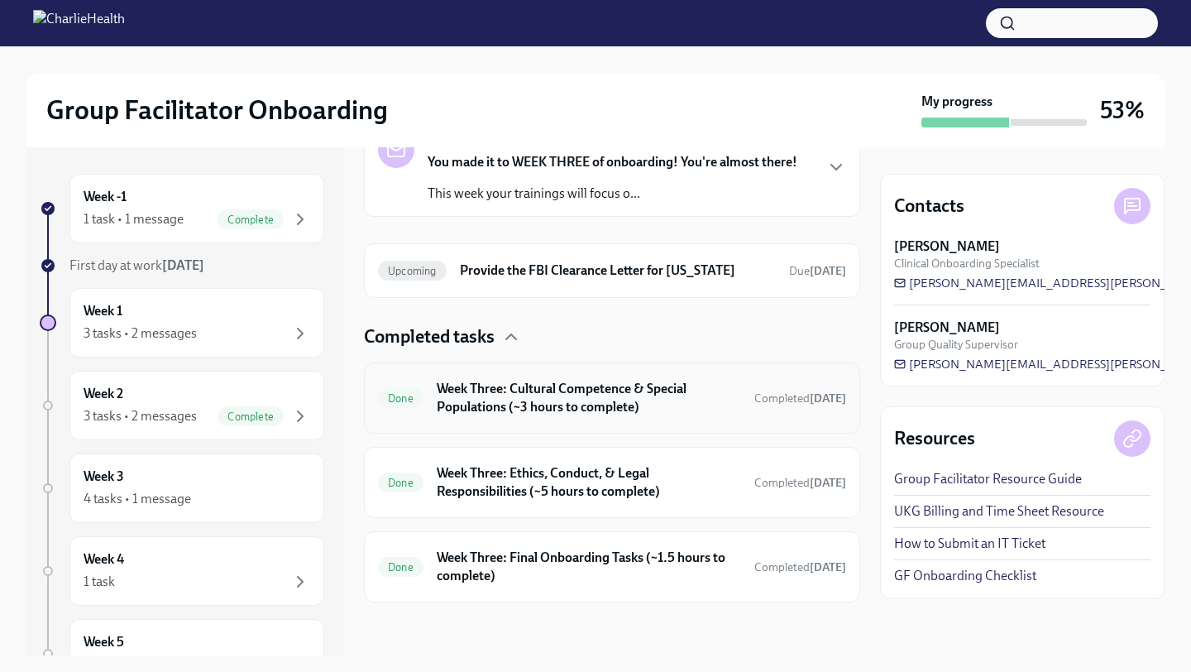
click at [510, 401] on h6 "Week Three: Cultural Competence & Special Populations (~3 hours to complete)" at bounding box center [589, 398] width 304 height 36
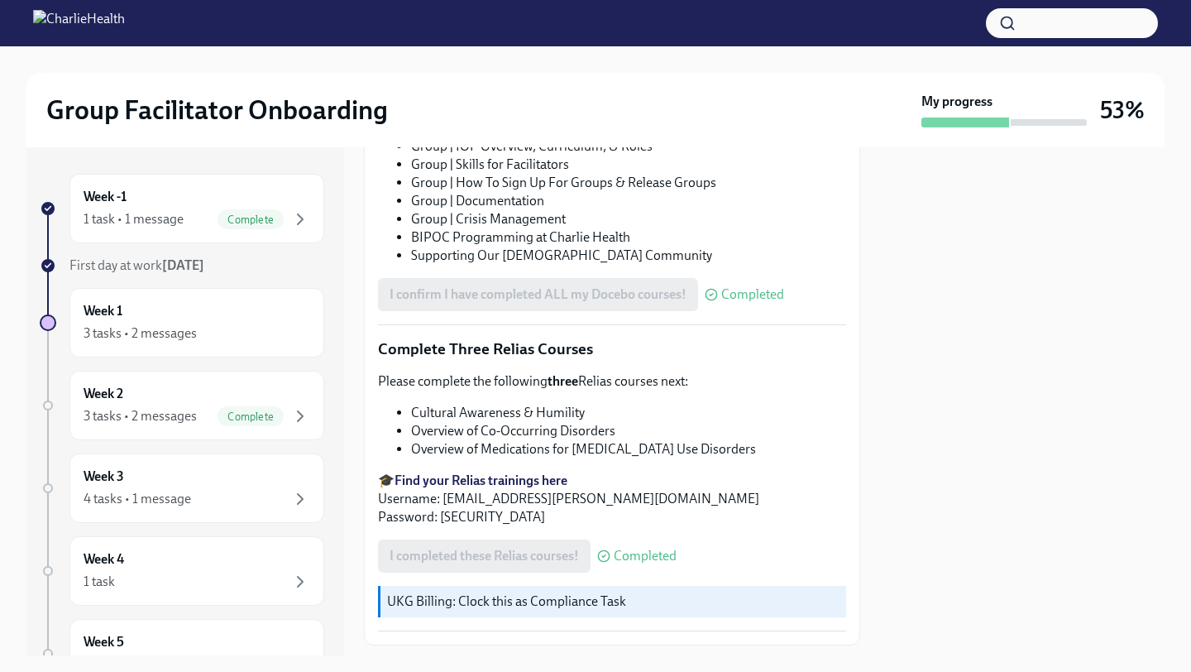
scroll to position [1129, 0]
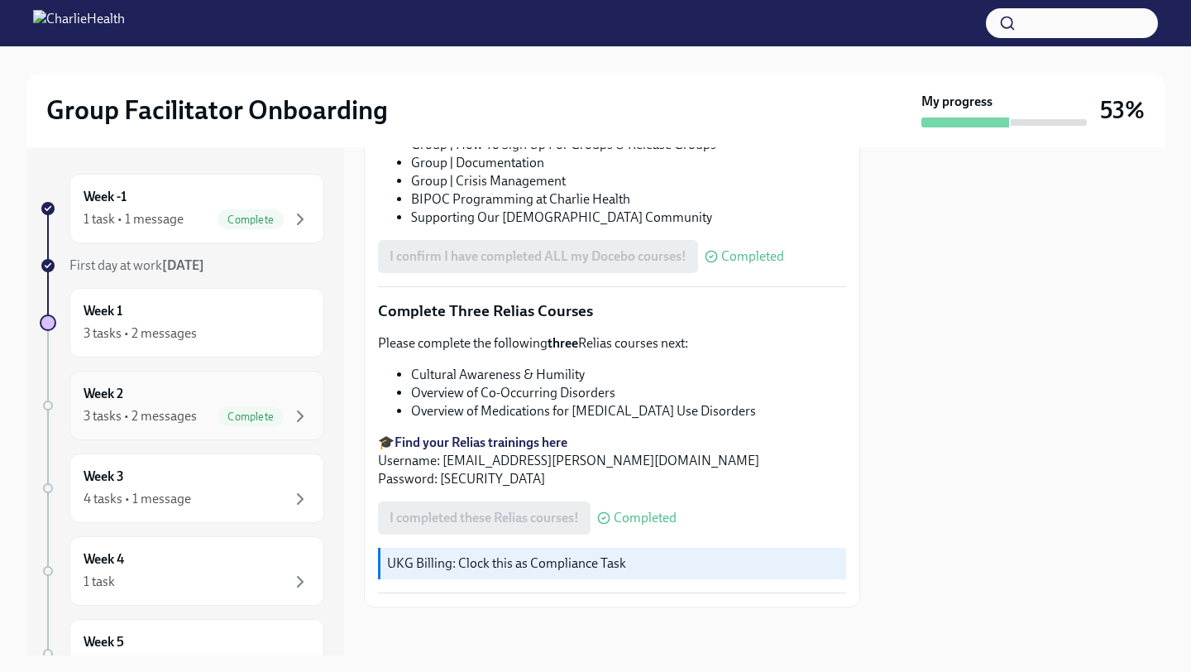
click at [256, 398] on div "Week 2 3 tasks • 2 messages Complete" at bounding box center [197, 405] width 227 height 41
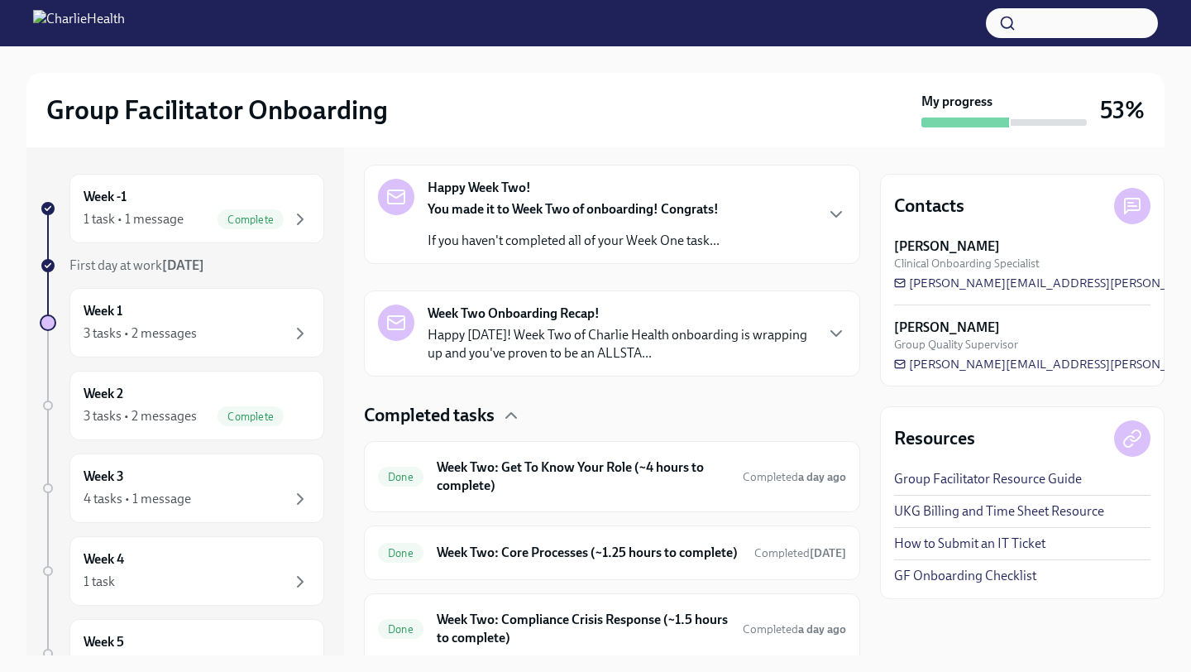
scroll to position [334, 0]
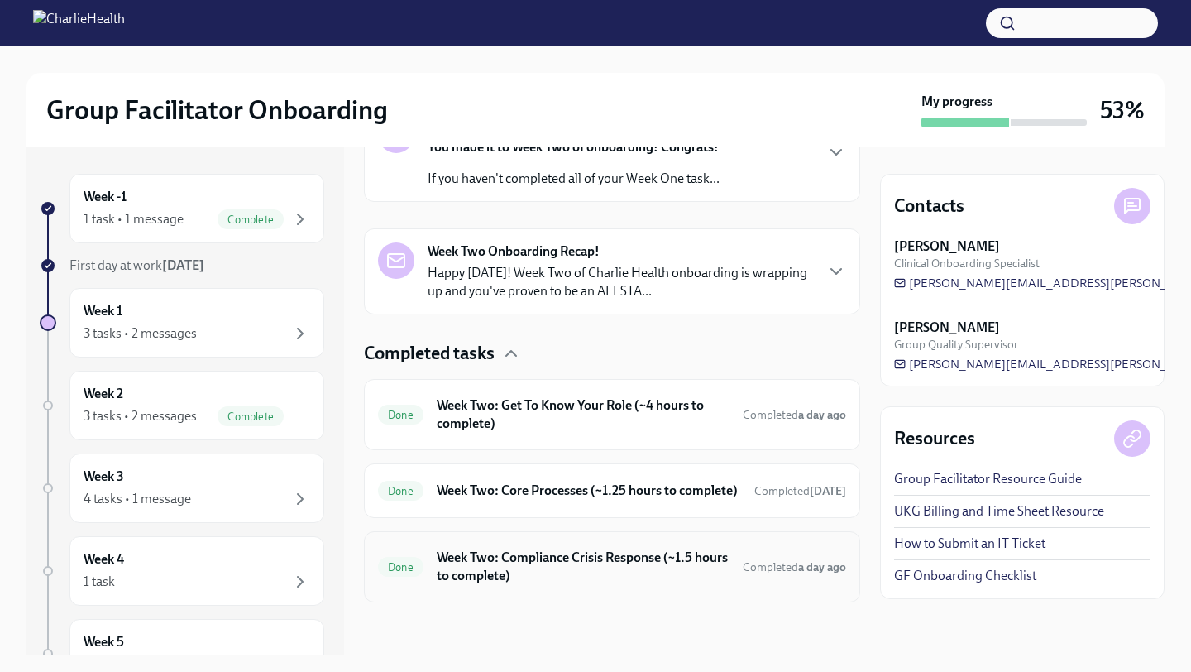
click at [715, 565] on div "Done Week Two: Compliance Crisis Response (~1.5 hours to complete) Completed a …" at bounding box center [612, 566] width 468 height 43
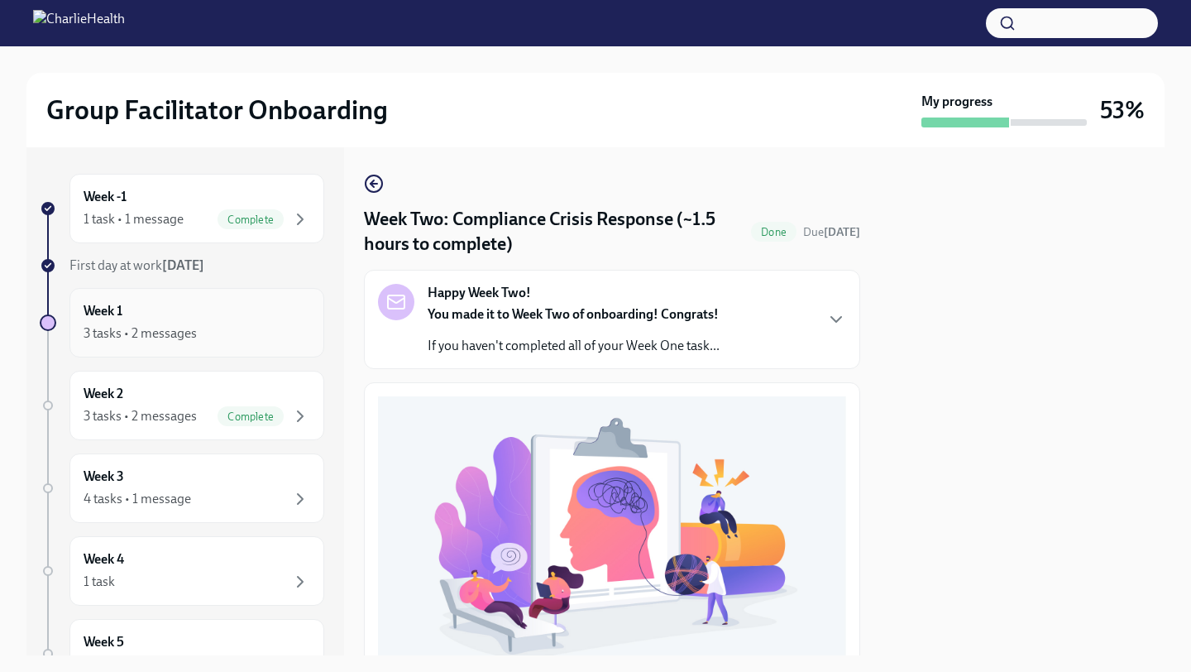
click at [201, 352] on div "Week 1 3 tasks • 2 messages" at bounding box center [196, 322] width 255 height 69
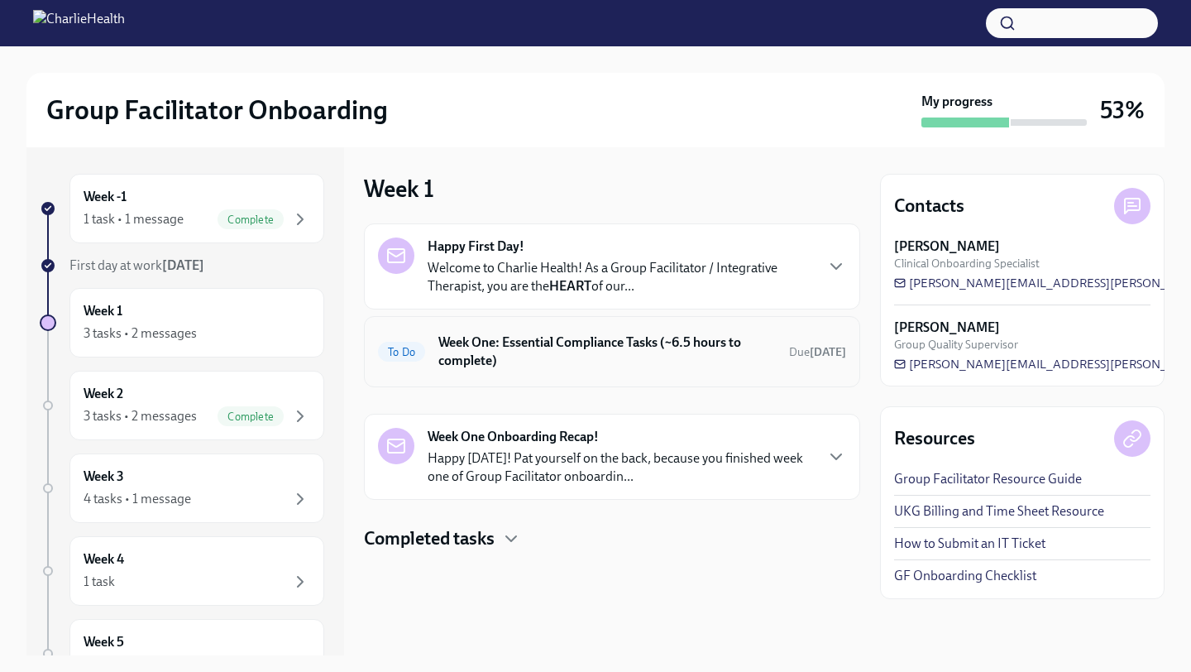
click at [505, 352] on h6 "Week One: Essential Compliance Tasks (~6.5 hours to complete)" at bounding box center [606, 351] width 337 height 36
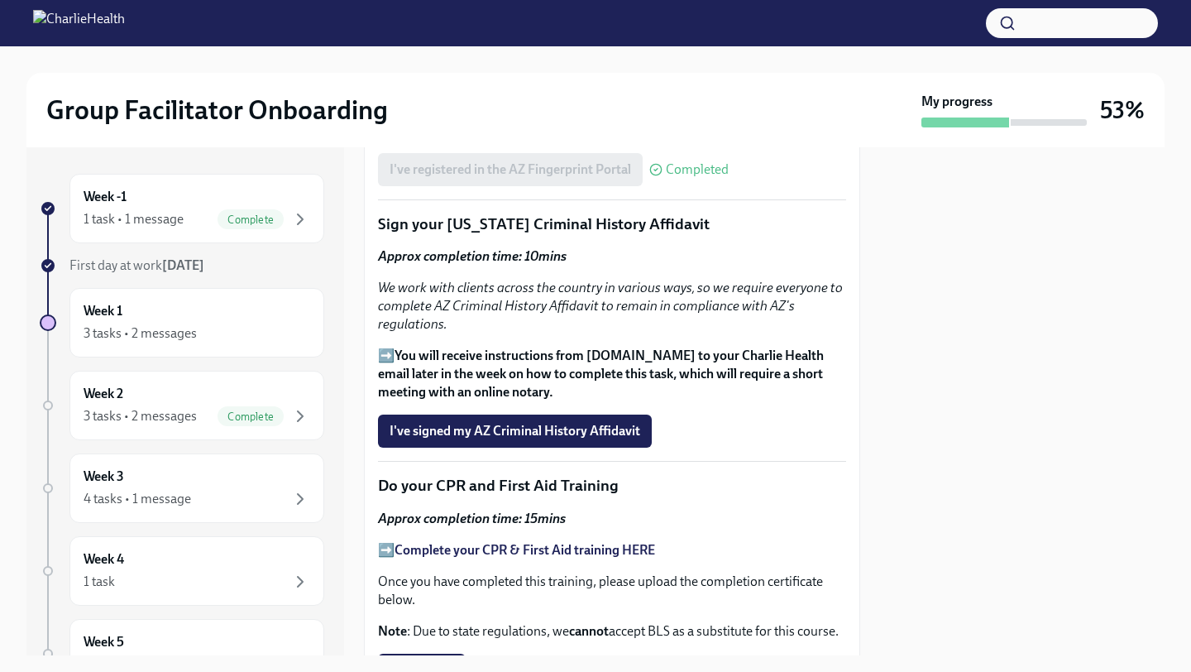
scroll to position [2073, 0]
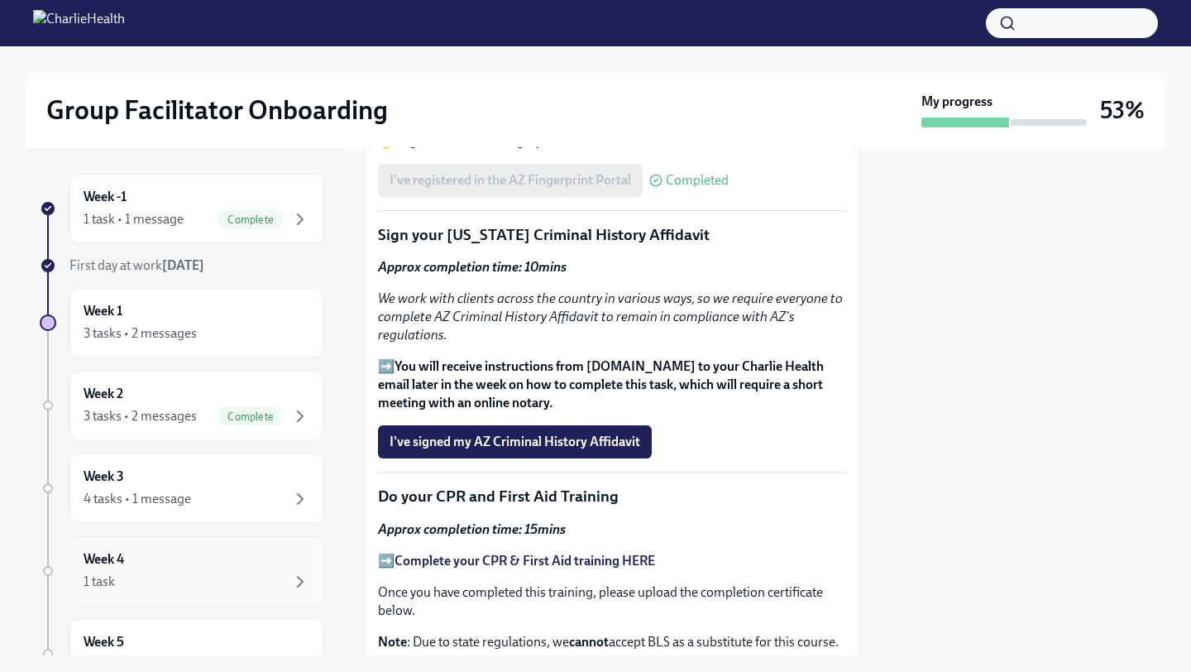
click at [175, 555] on div "Week 4 1 task" at bounding box center [197, 570] width 227 height 41
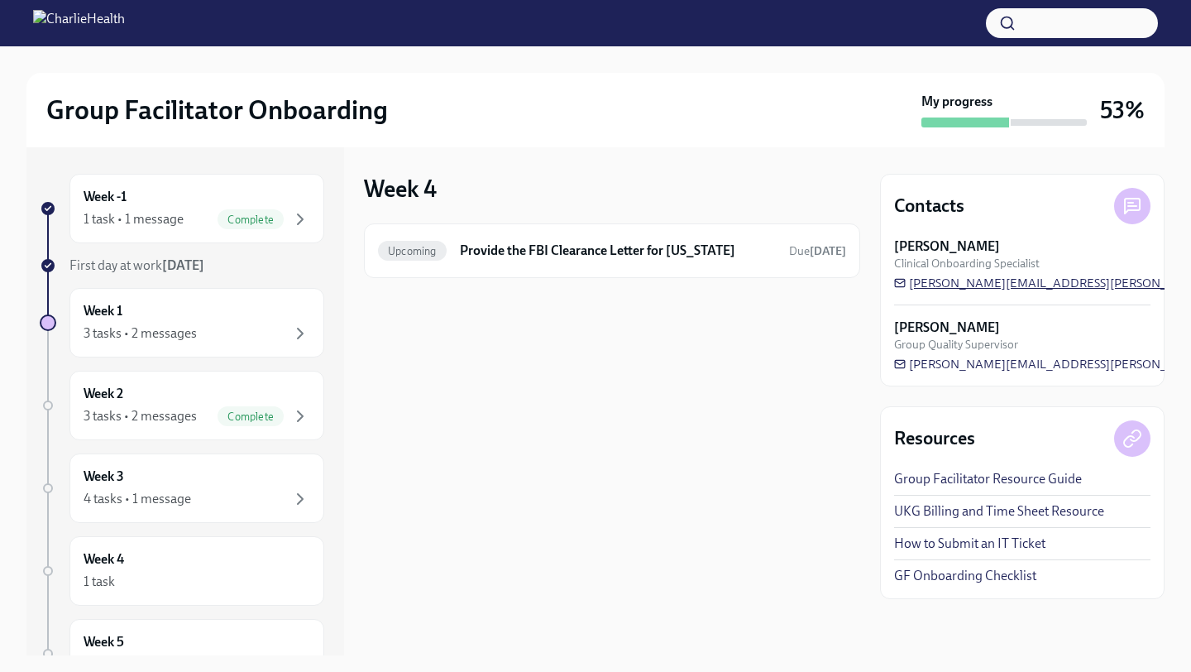
drag, startPoint x: 1088, startPoint y: 278, endPoint x: 904, endPoint y: 283, distance: 184.5
click at [904, 283] on div "[PERSON_NAME] Clinical Onboarding Specialist [PERSON_NAME][EMAIL_ADDRESS][PERSO…" at bounding box center [1022, 264] width 256 height 54
drag, startPoint x: 1101, startPoint y: 281, endPoint x: 900, endPoint y: 286, distance: 201.0
click at [900, 286] on div "[PERSON_NAME] Clinical Onboarding Specialist [PERSON_NAME][EMAIL_ADDRESS][PERSO…" at bounding box center [1022, 264] width 256 height 54
click at [967, 281] on span "[PERSON_NAME][EMAIL_ADDRESS][PERSON_NAME][DOMAIN_NAME]" at bounding box center [1100, 283] width 413 height 17
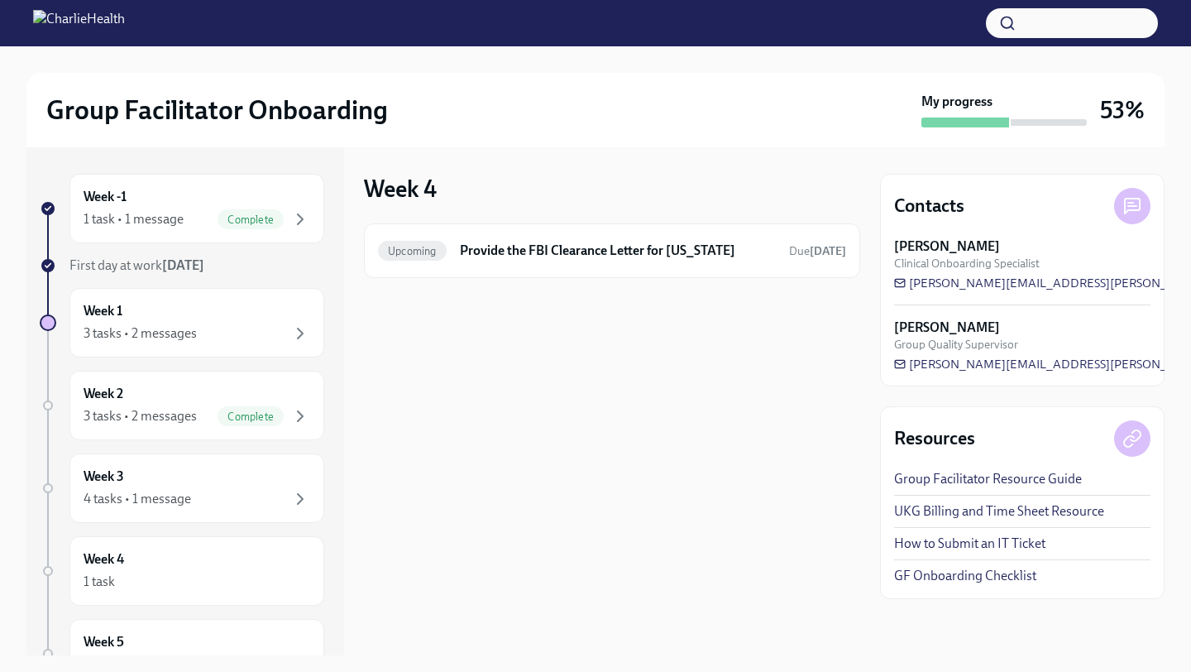
drag, startPoint x: 1093, startPoint y: 286, endPoint x: 195, endPoint y: 9, distance: 939.2
click at [261, 328] on div "3 tasks • 2 messages" at bounding box center [197, 333] width 227 height 20
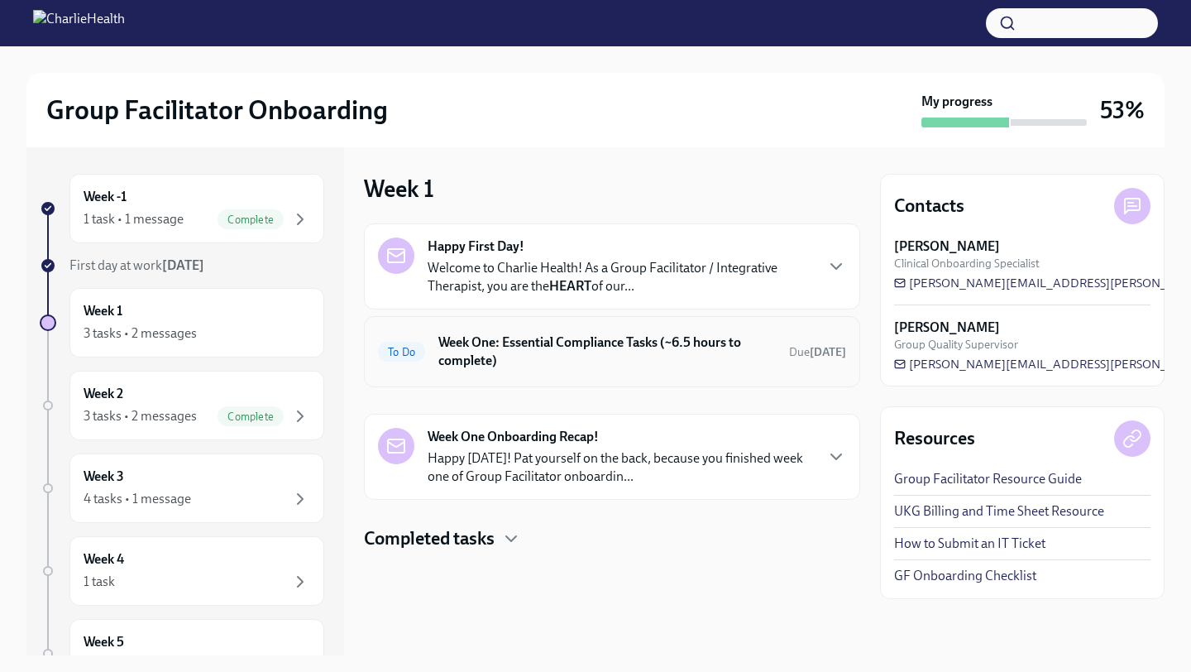
click at [549, 352] on h6 "Week One: Essential Compliance Tasks (~6.5 hours to complete)" at bounding box center [606, 351] width 337 height 36
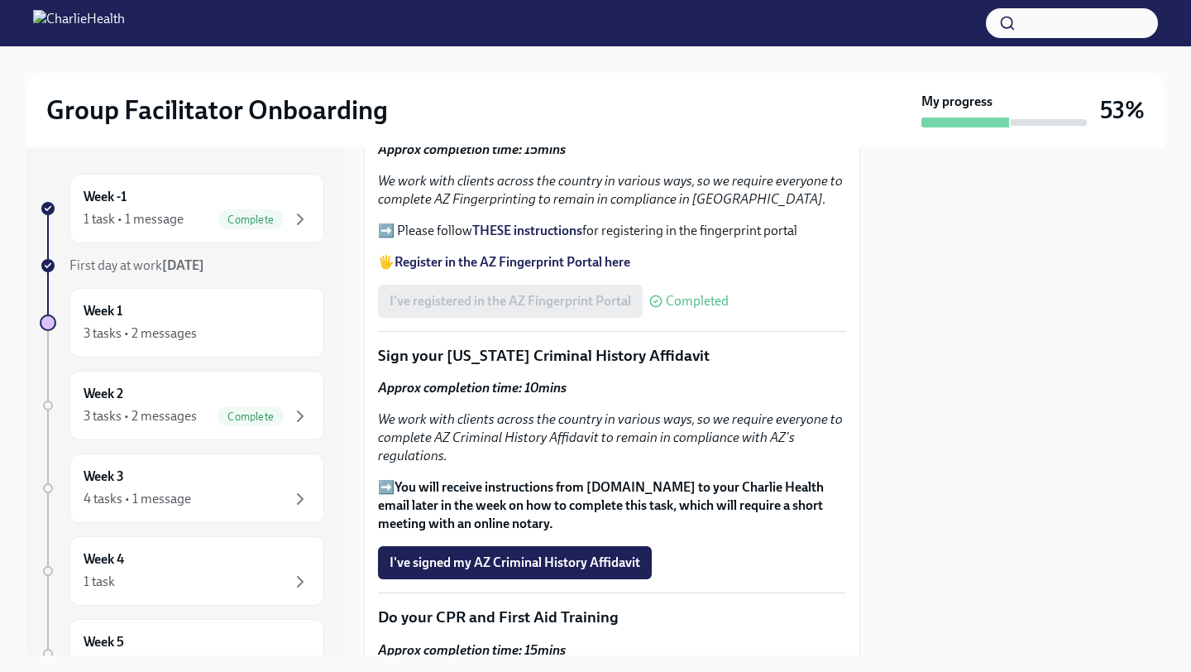
scroll to position [2092, 0]
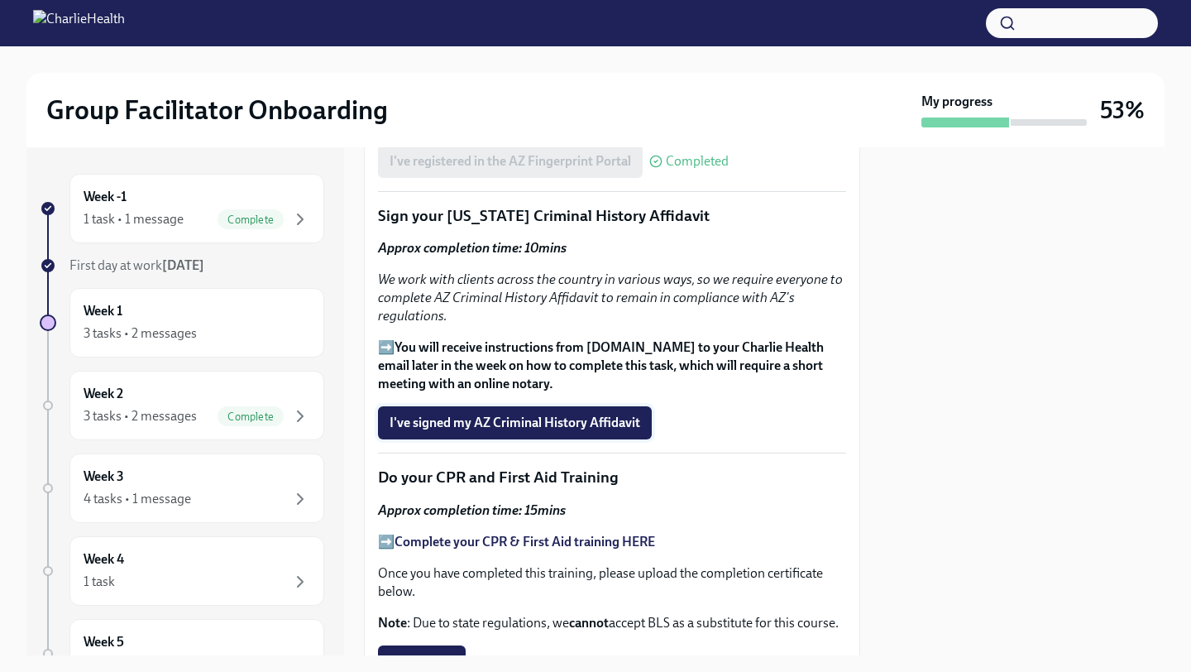
click at [590, 431] on span "I've signed my AZ Criminal History Affidavit" at bounding box center [515, 422] width 251 height 17
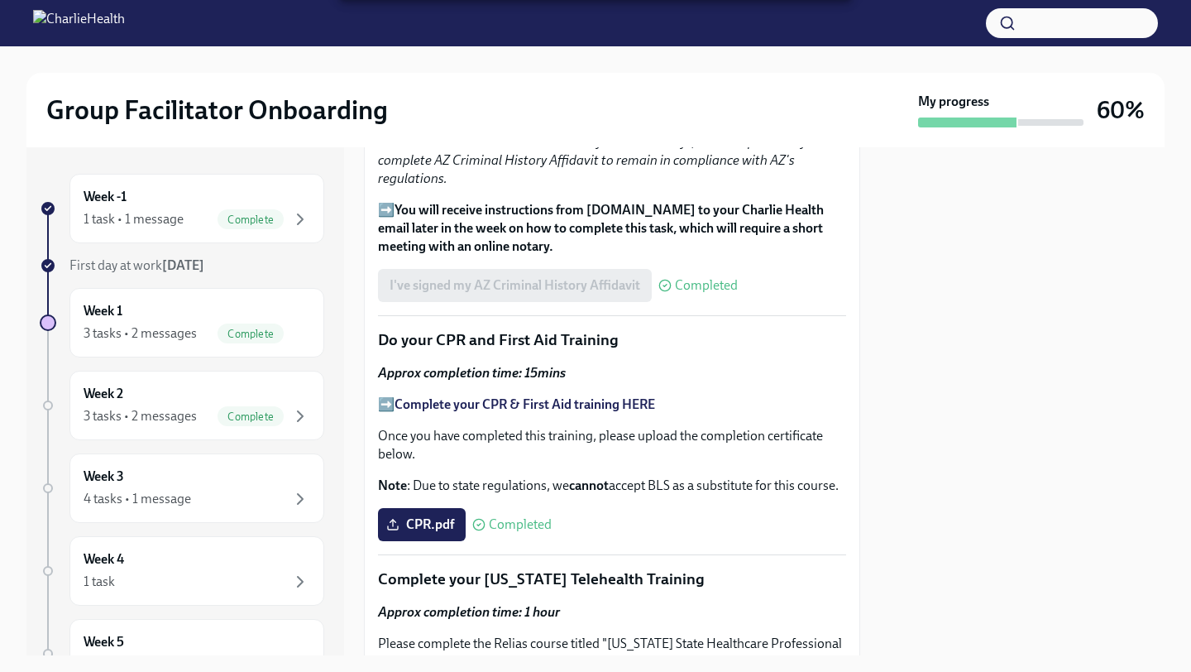
scroll to position [2203, 0]
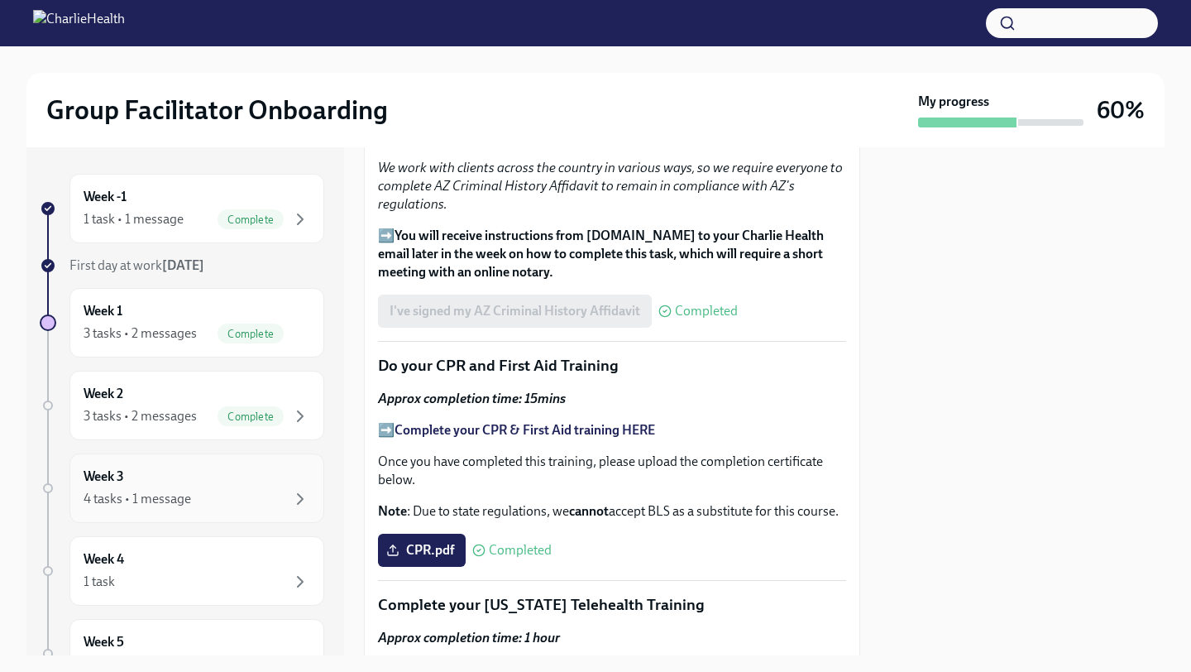
click at [234, 490] on div "4 tasks • 1 message" at bounding box center [197, 499] width 227 height 20
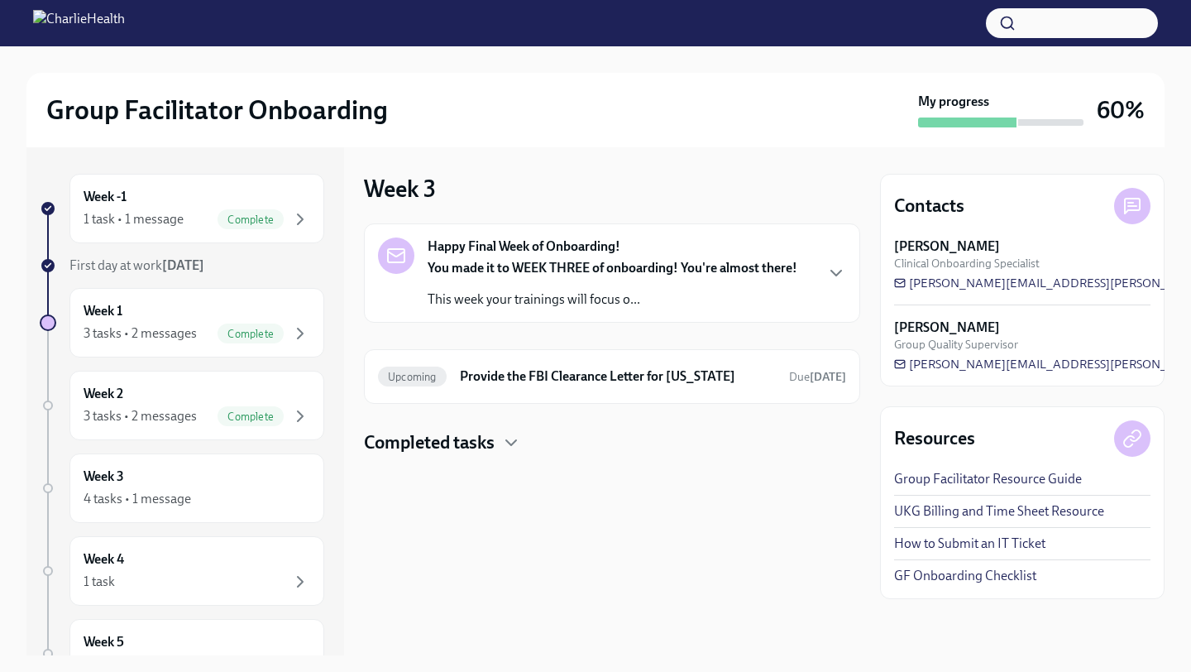
click at [483, 441] on h4 "Completed tasks" at bounding box center [429, 442] width 131 height 25
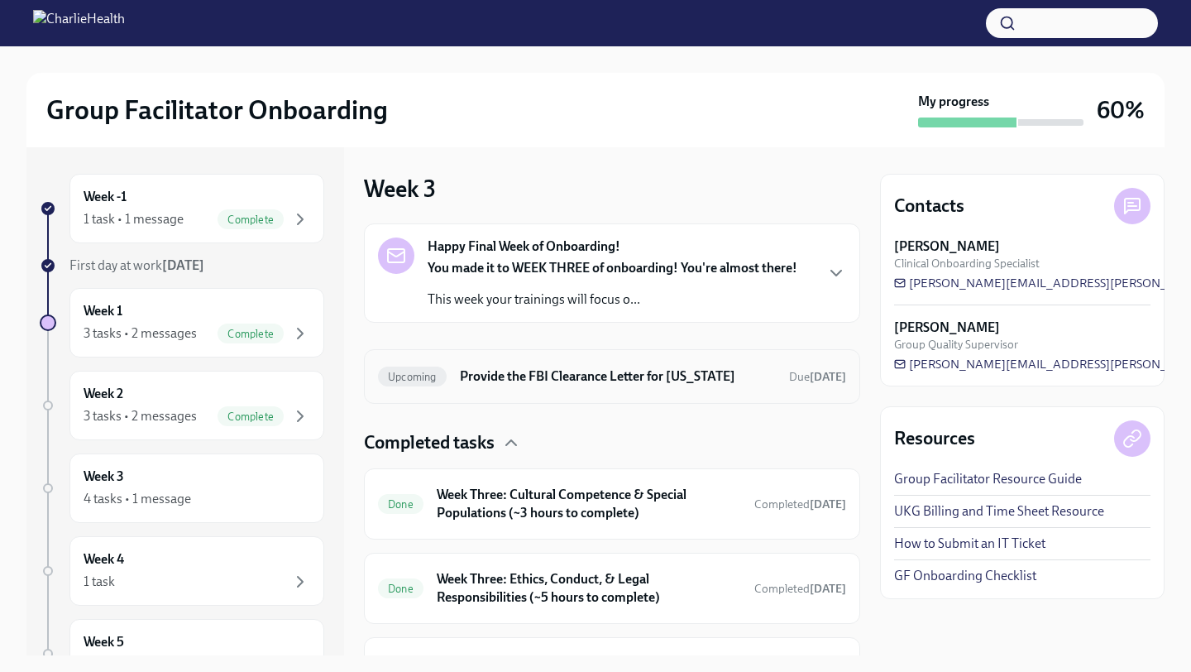
click at [617, 396] on div "Upcoming Provide the FBI Clearance Letter for [US_STATE] Due [DATE]" at bounding box center [612, 376] width 496 height 55
click at [649, 378] on h6 "Provide the FBI Clearance Letter for [US_STATE]" at bounding box center [618, 376] width 316 height 18
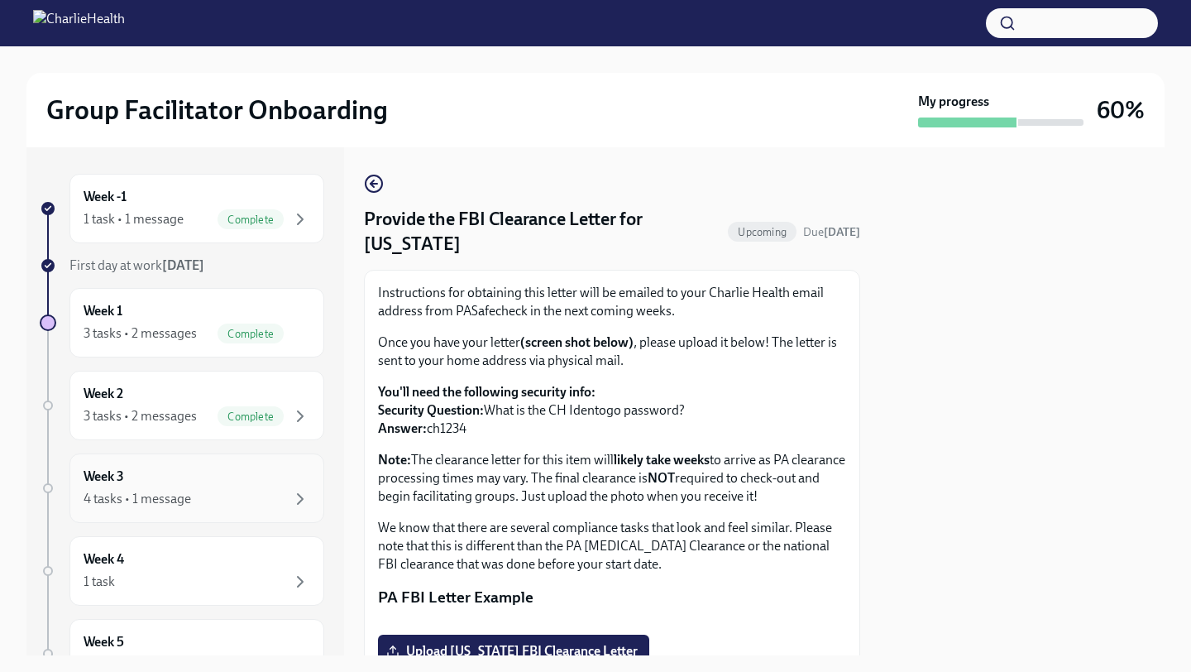
click at [252, 489] on div "4 tasks • 1 message" at bounding box center [197, 499] width 227 height 20
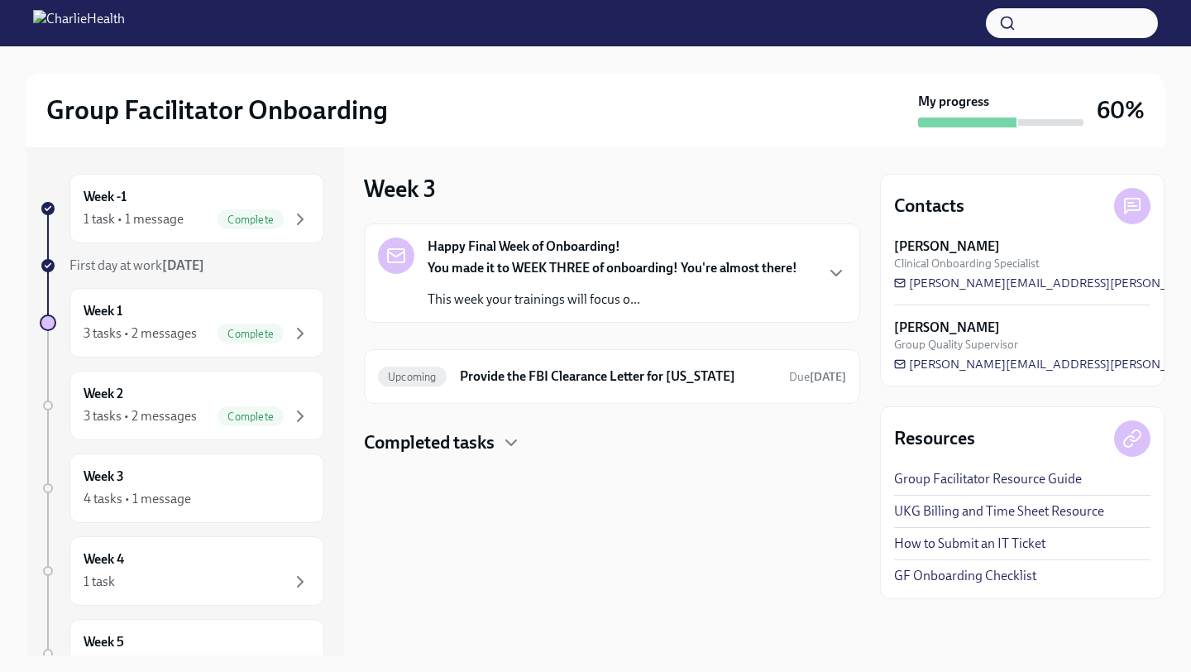
click at [495, 452] on h4 "Completed tasks" at bounding box center [429, 442] width 131 height 25
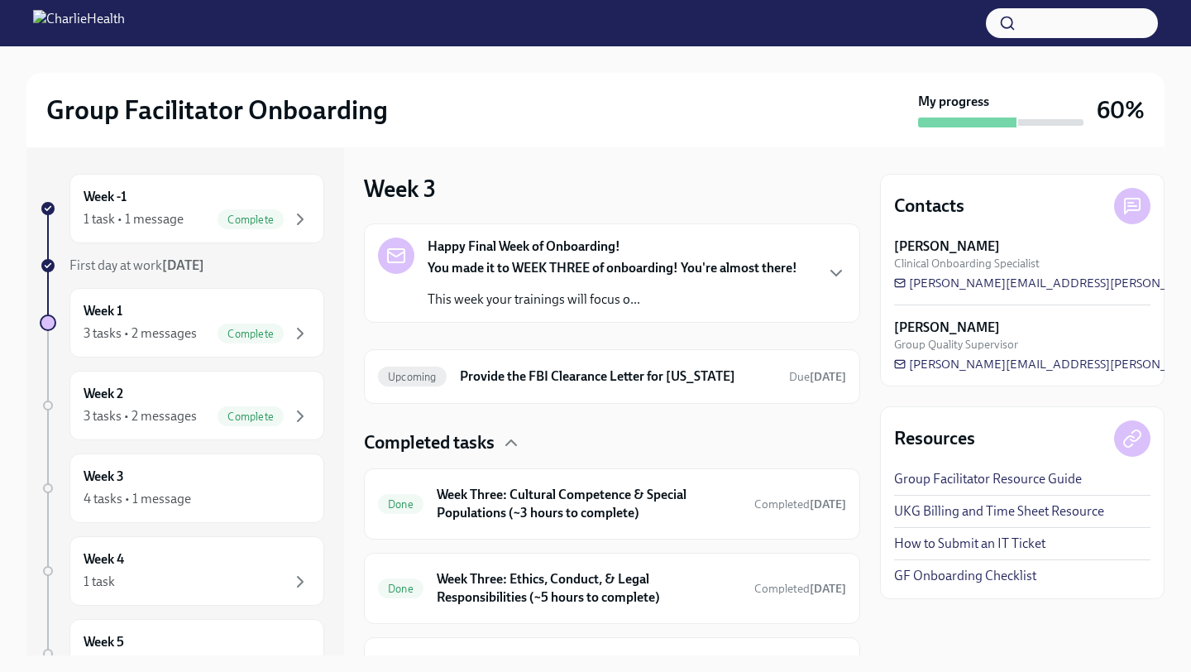
drag, startPoint x: 847, startPoint y: 401, endPoint x: 846, endPoint y: 418, distance: 16.6
click at [846, 419] on div "Happy Final Week of Onboarding! You made it to WEEK THREE of onboarding! You're…" at bounding box center [612, 465] width 496 height 485
click at [790, 446] on div "Completed tasks" at bounding box center [612, 442] width 496 height 25
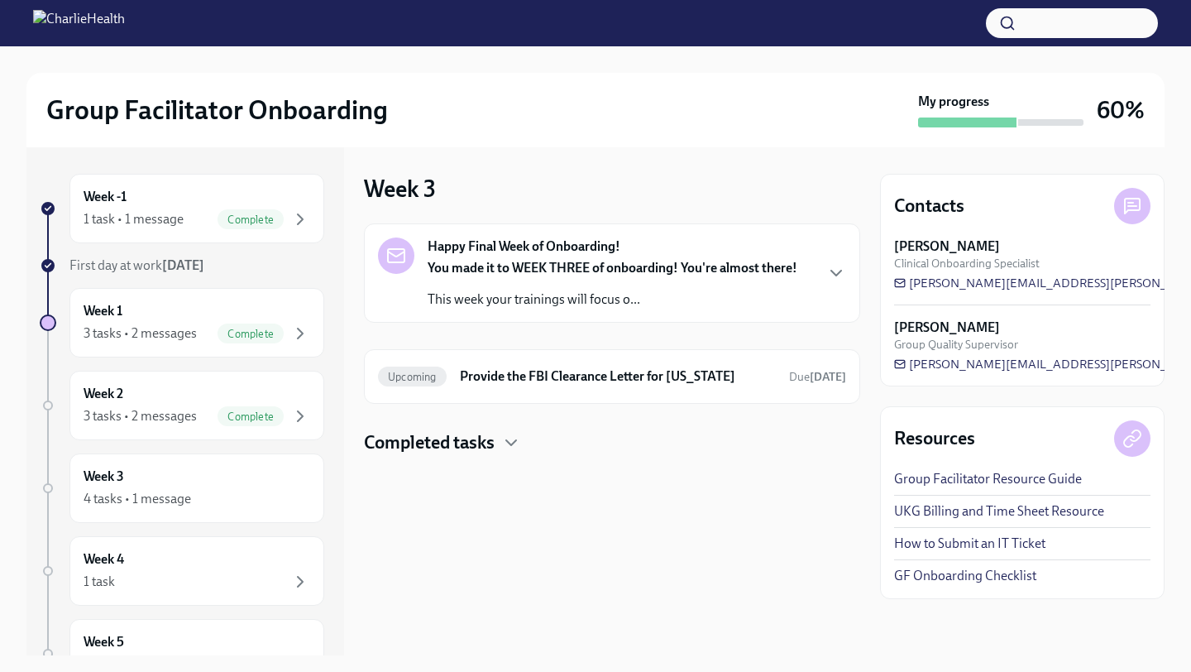
click at [481, 441] on h4 "Completed tasks" at bounding box center [429, 442] width 131 height 25
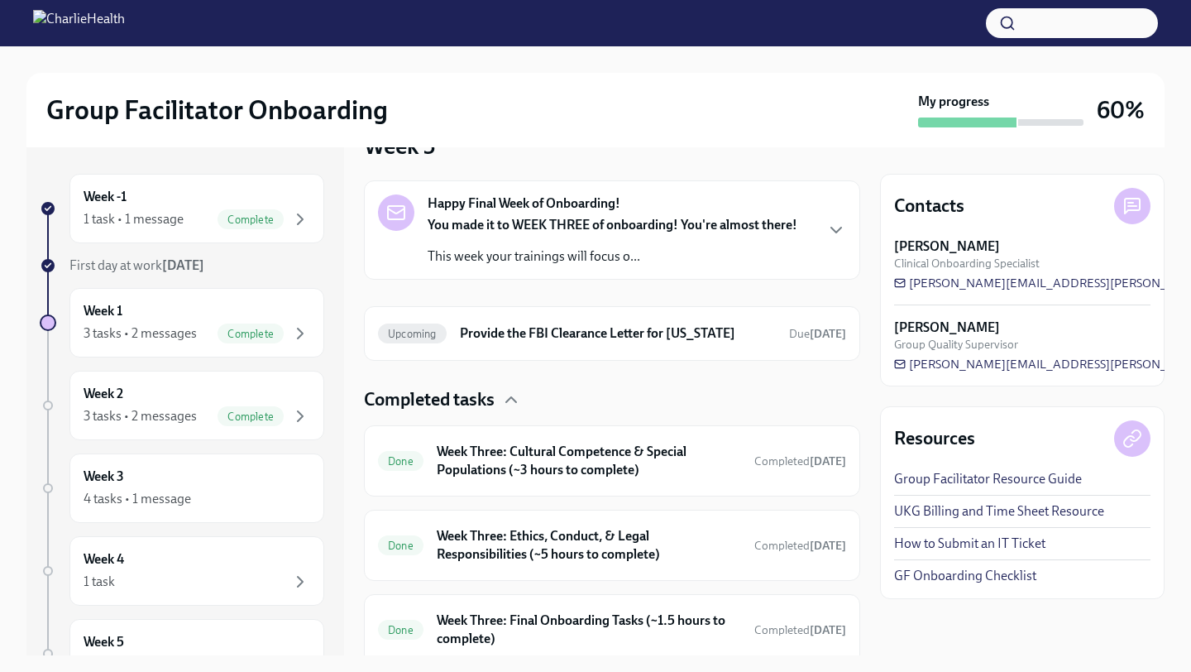
scroll to position [45, 0]
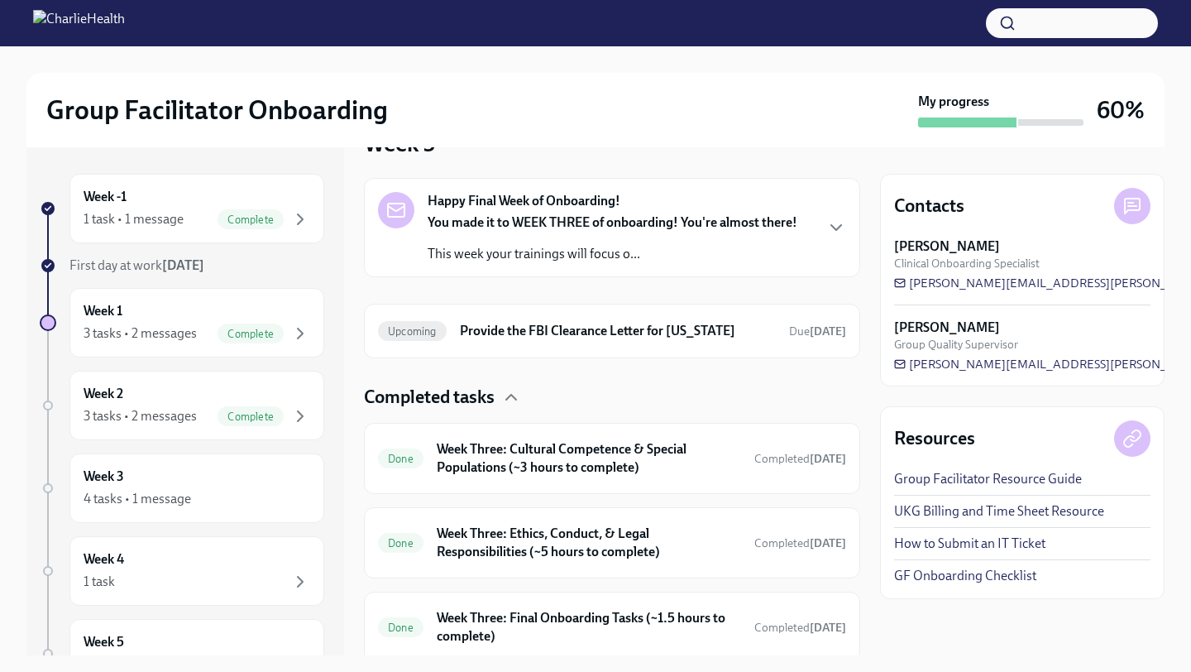
click at [807, 222] on div "Happy Final Week of Onboarding! You made it to WEEK THREE of onboarding! You're…" at bounding box center [612, 227] width 468 height 71
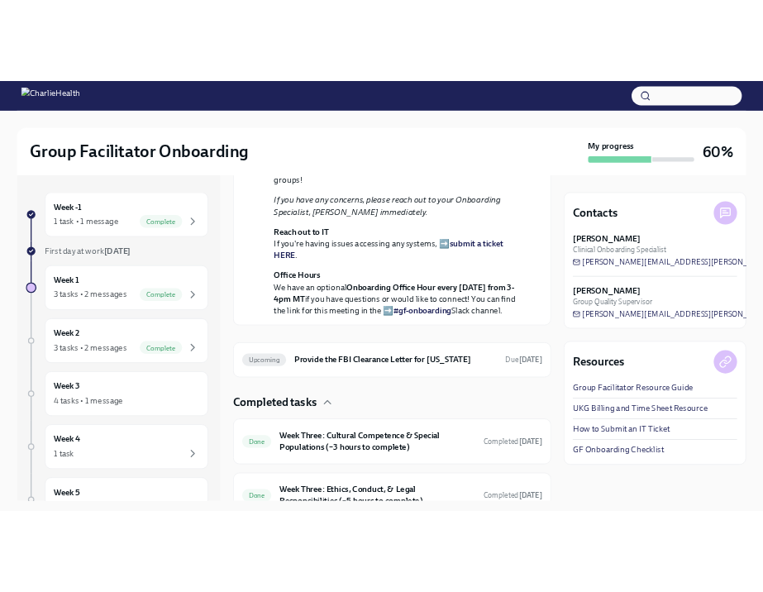
scroll to position [366, 0]
